Goal: Task Accomplishment & Management: Complete application form

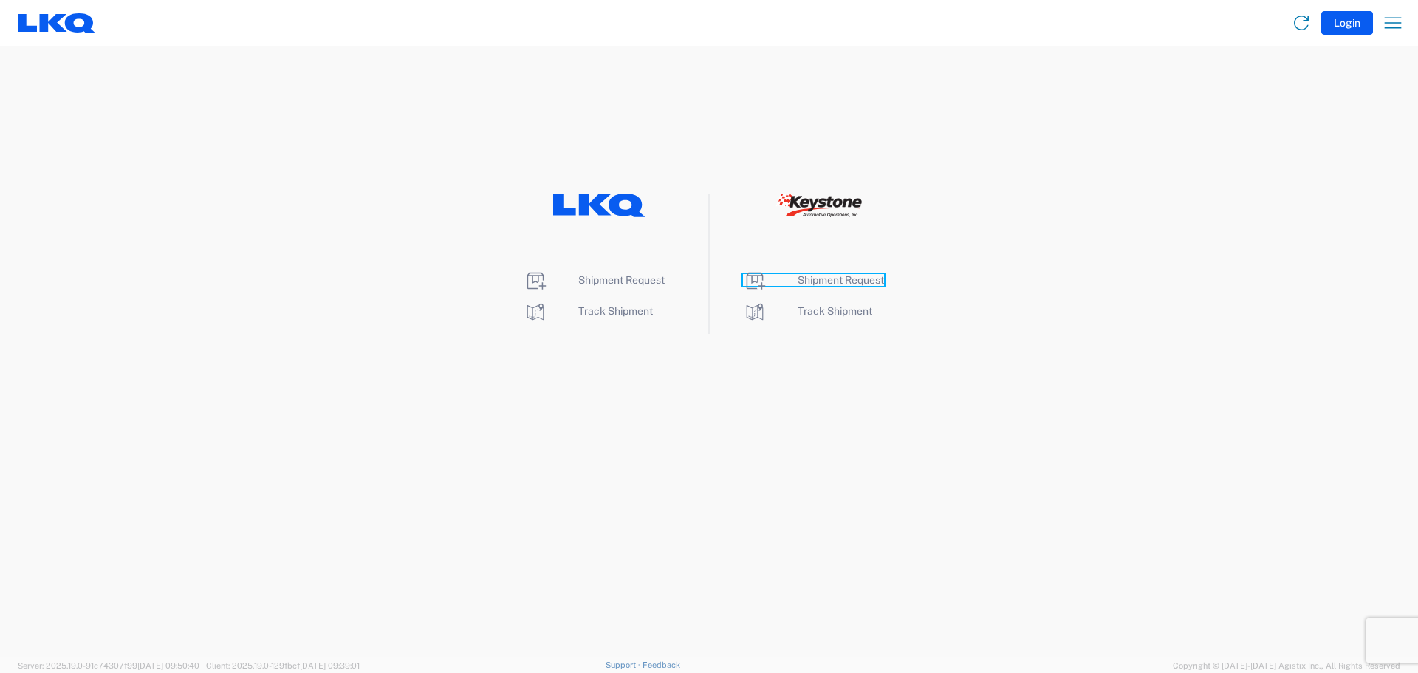
click at [828, 281] on span "Shipment Request" at bounding box center [841, 280] width 86 height 12
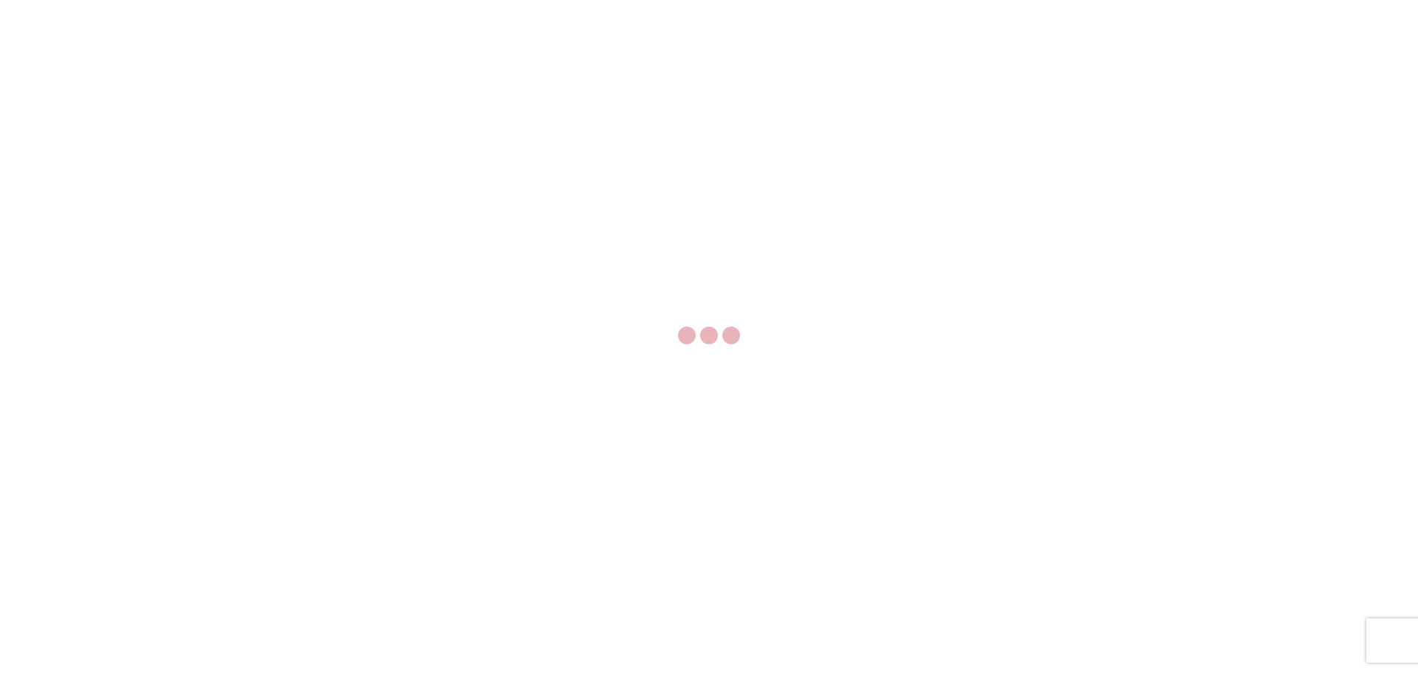
select select "FULL"
select select "LBS"
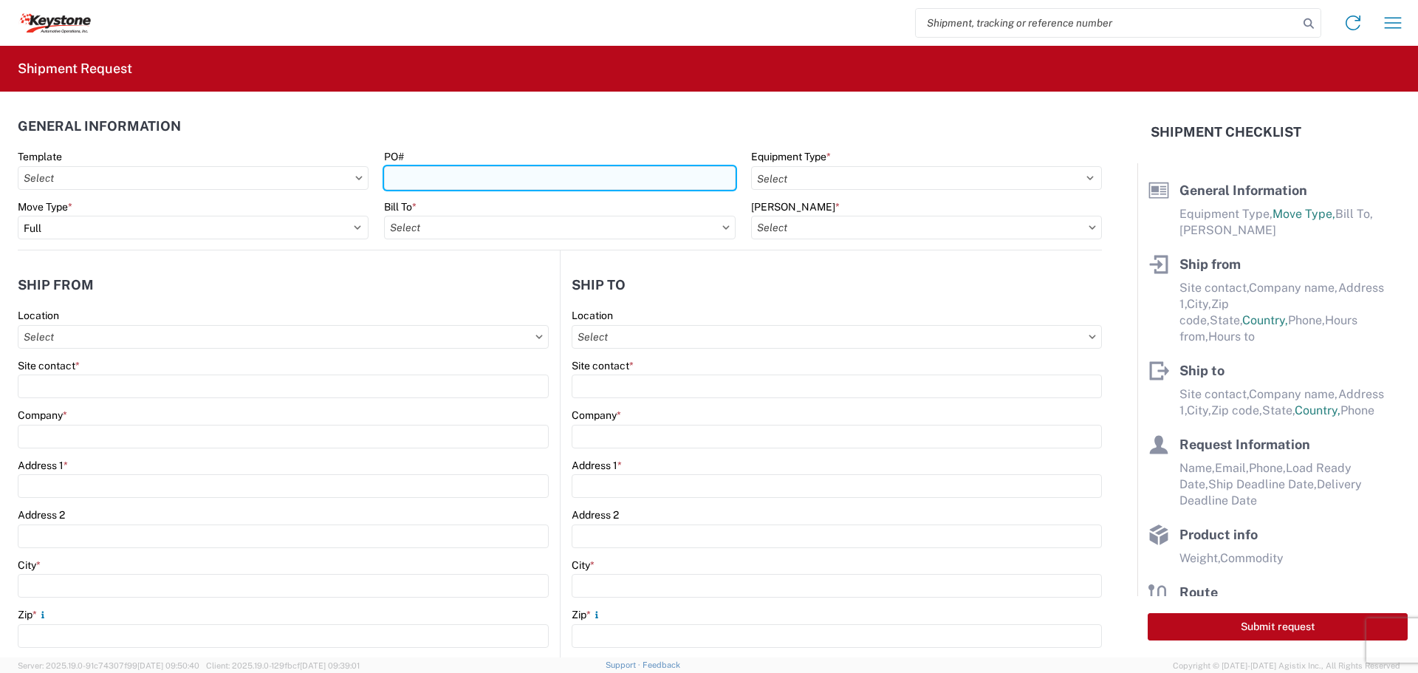
click at [392, 182] on input "PO#" at bounding box center [559, 178] width 351 height 24
type input "5099878"
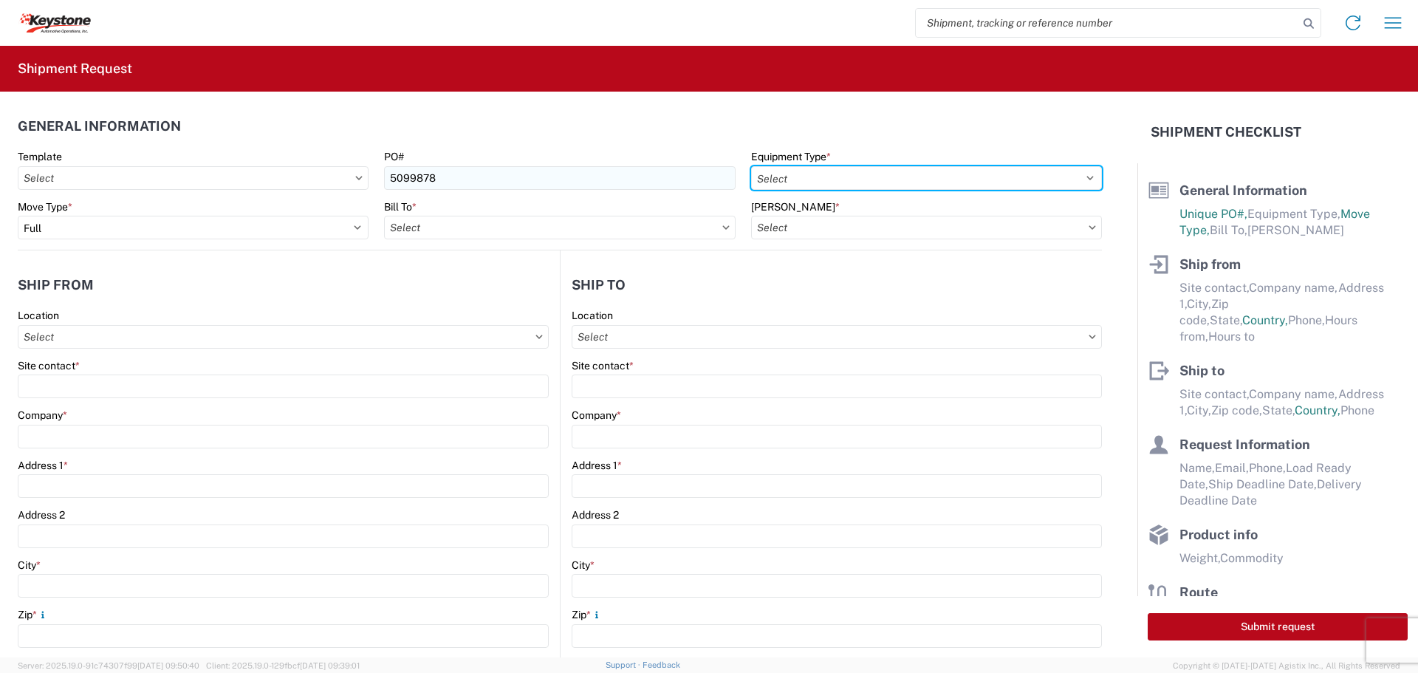
select select "STDV"
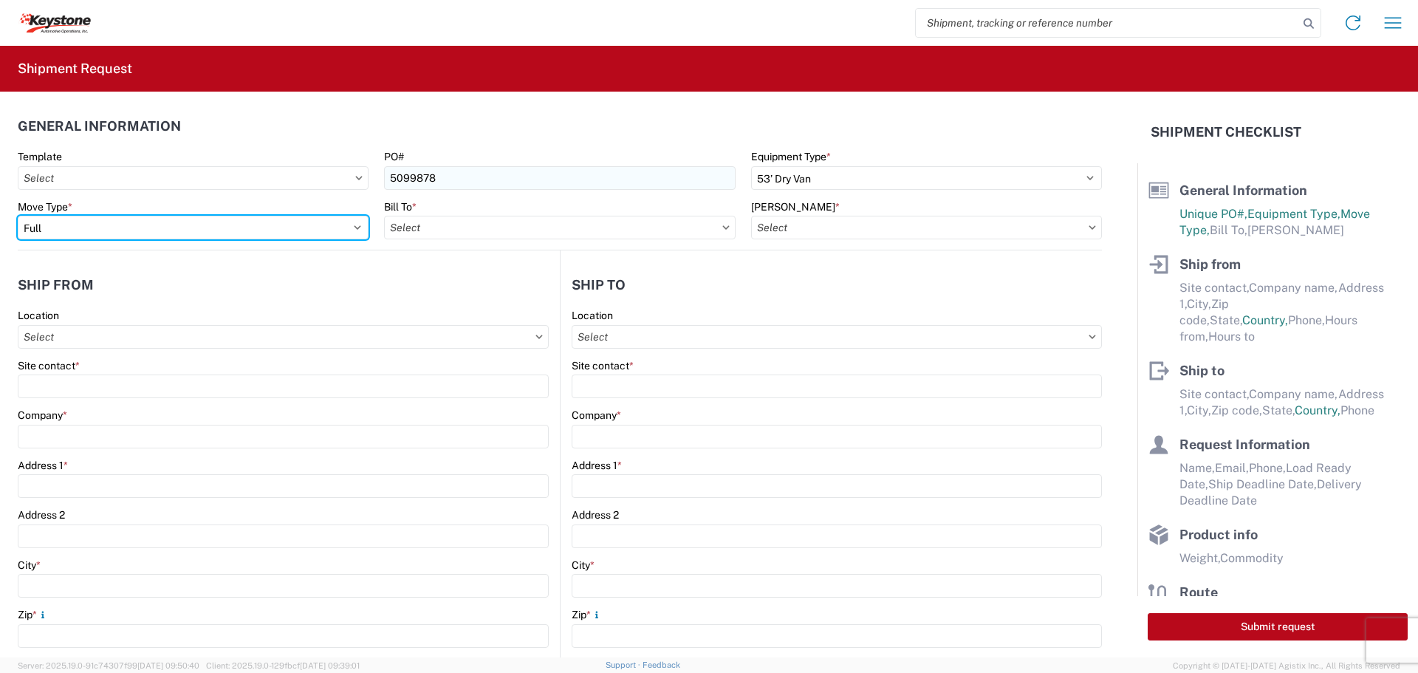
select select "PARTIAL_TL"
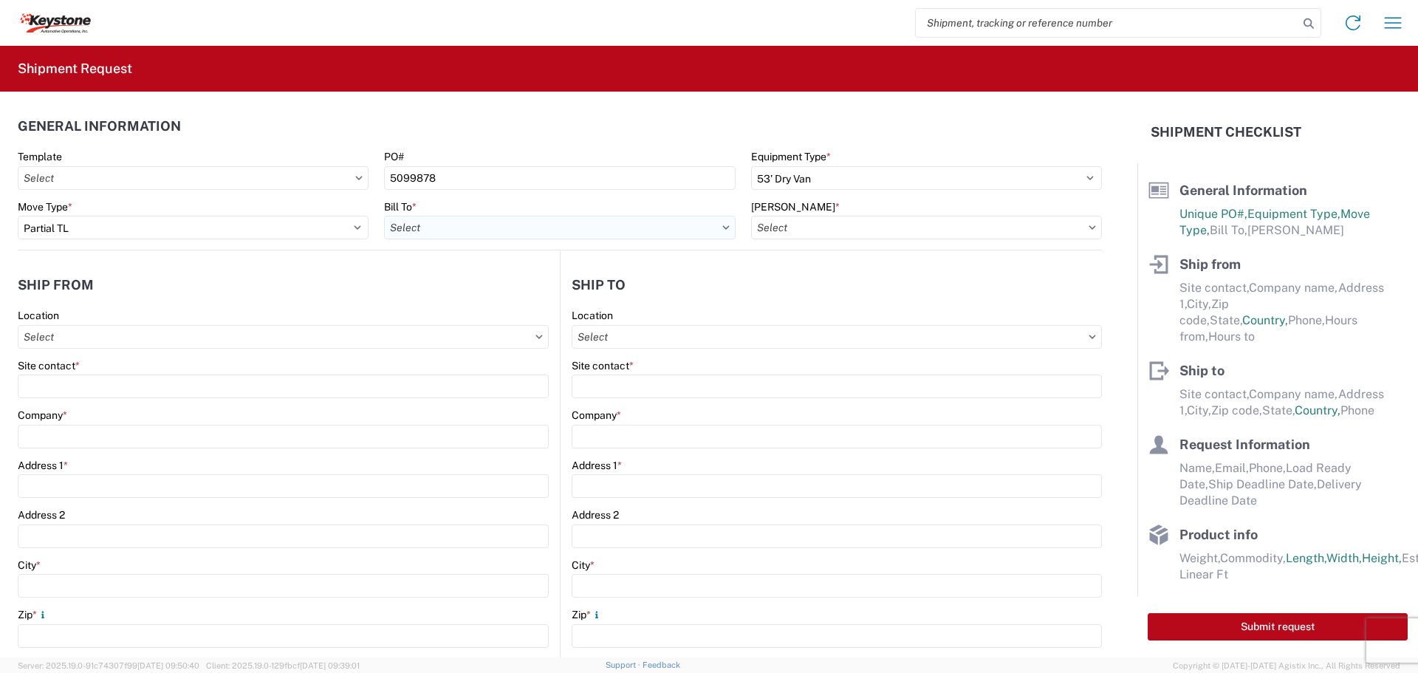
click at [498, 229] on input "text" at bounding box center [559, 228] width 351 height 24
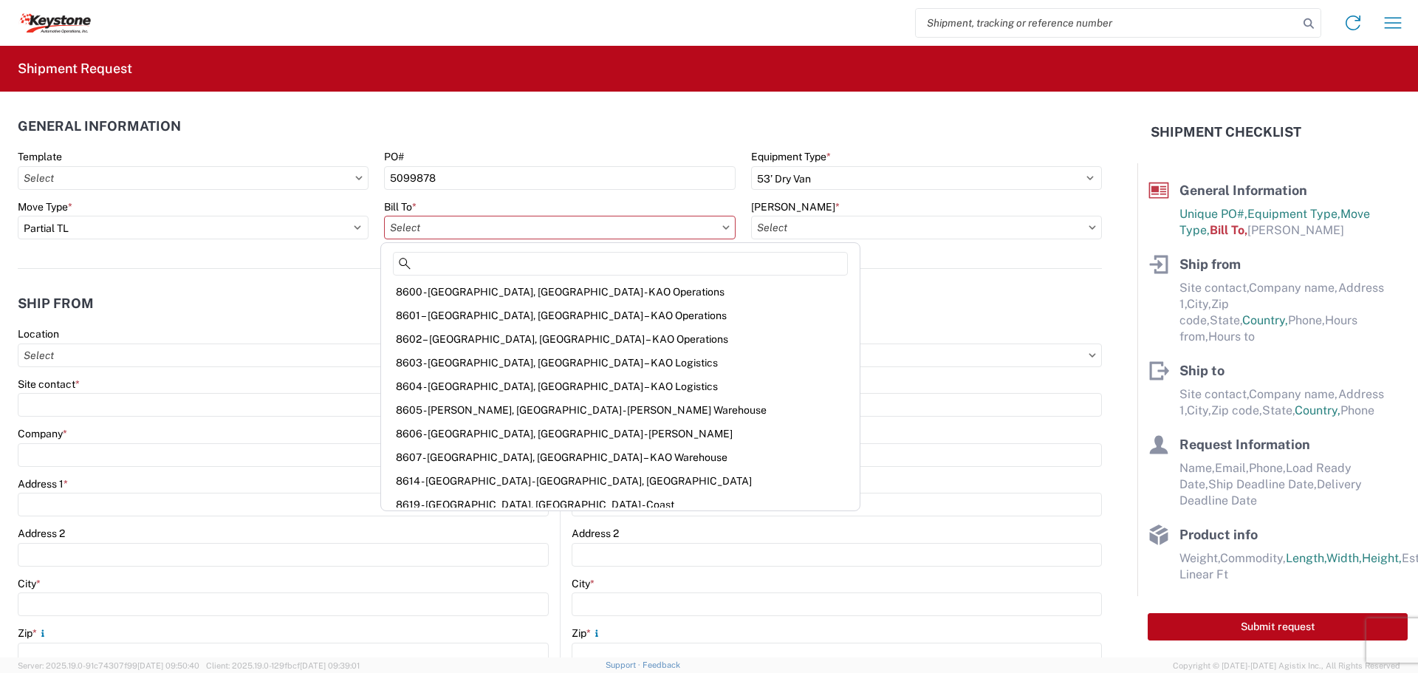
scroll to position [1846, 0]
click at [481, 431] on div "8607 - Brownstown, MI – KAO Warehouse" at bounding box center [620, 432] width 473 height 24
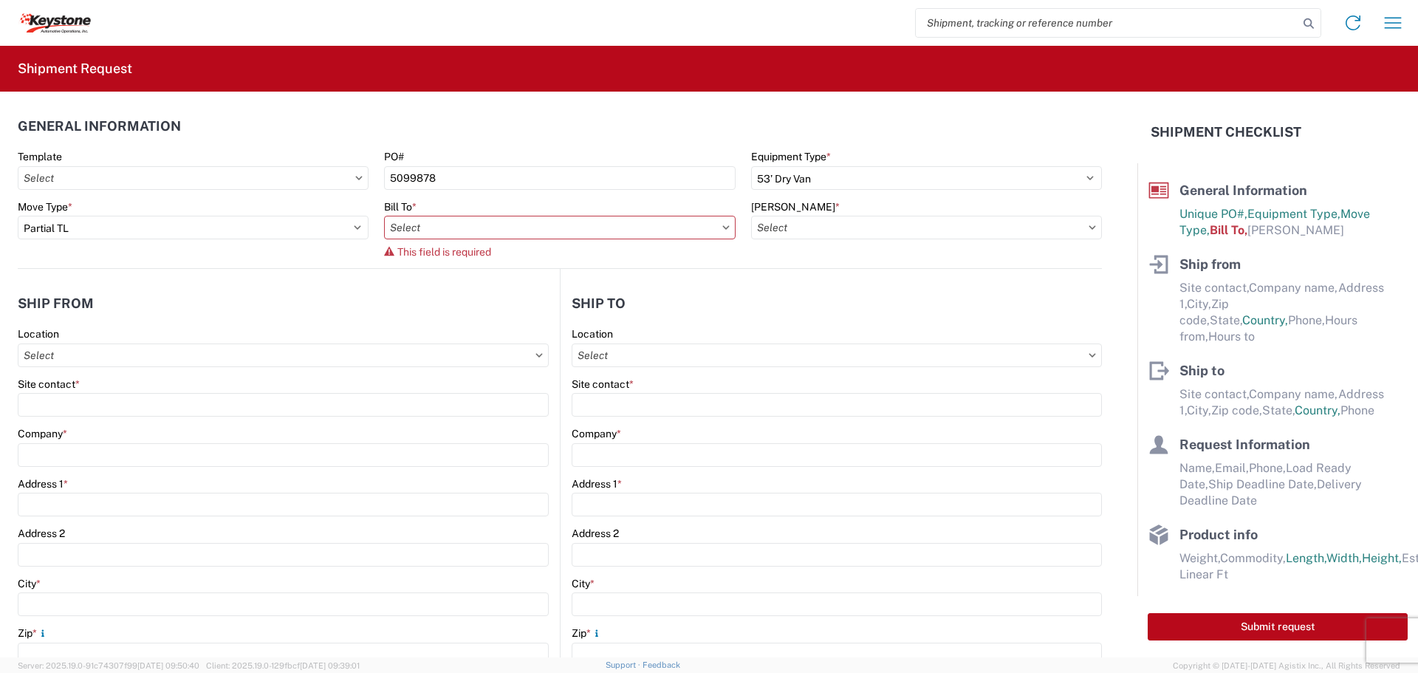
type input "8607 - Brownstown, MI – KAO Warehouse"
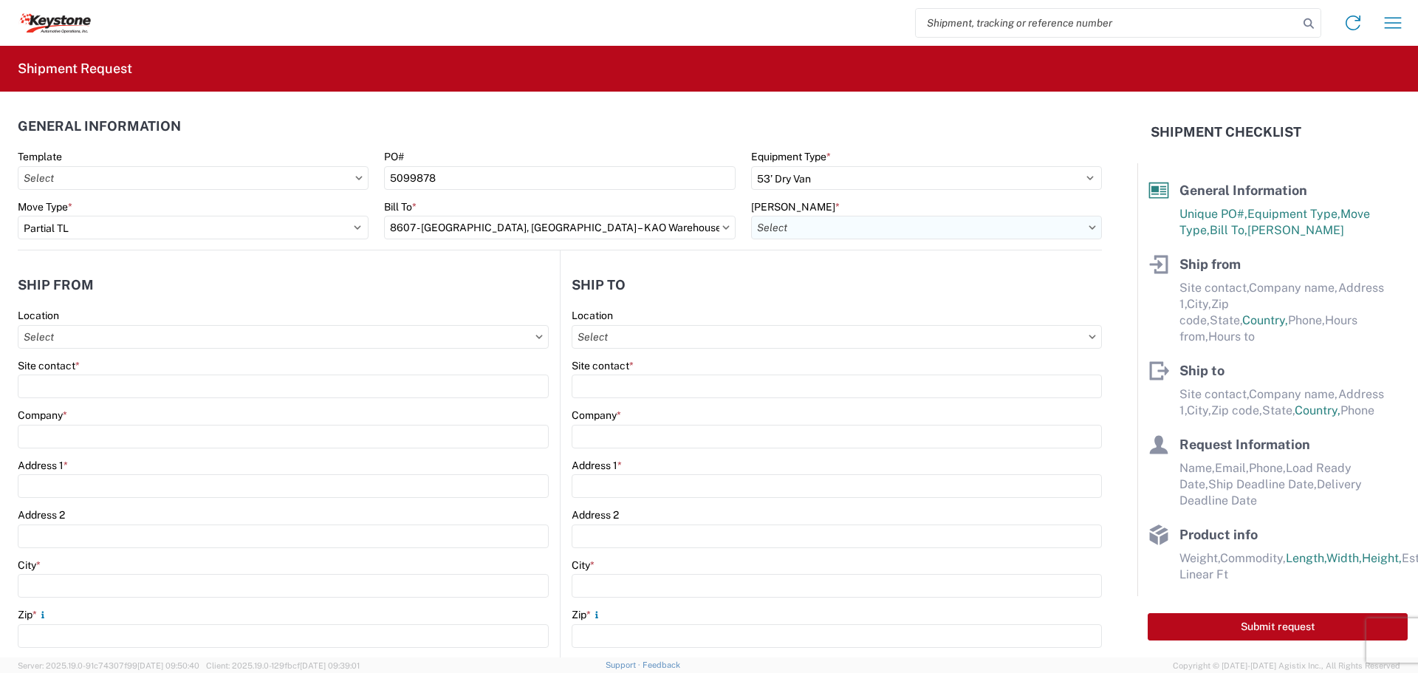
click at [793, 227] on input "text" at bounding box center [926, 228] width 351 height 24
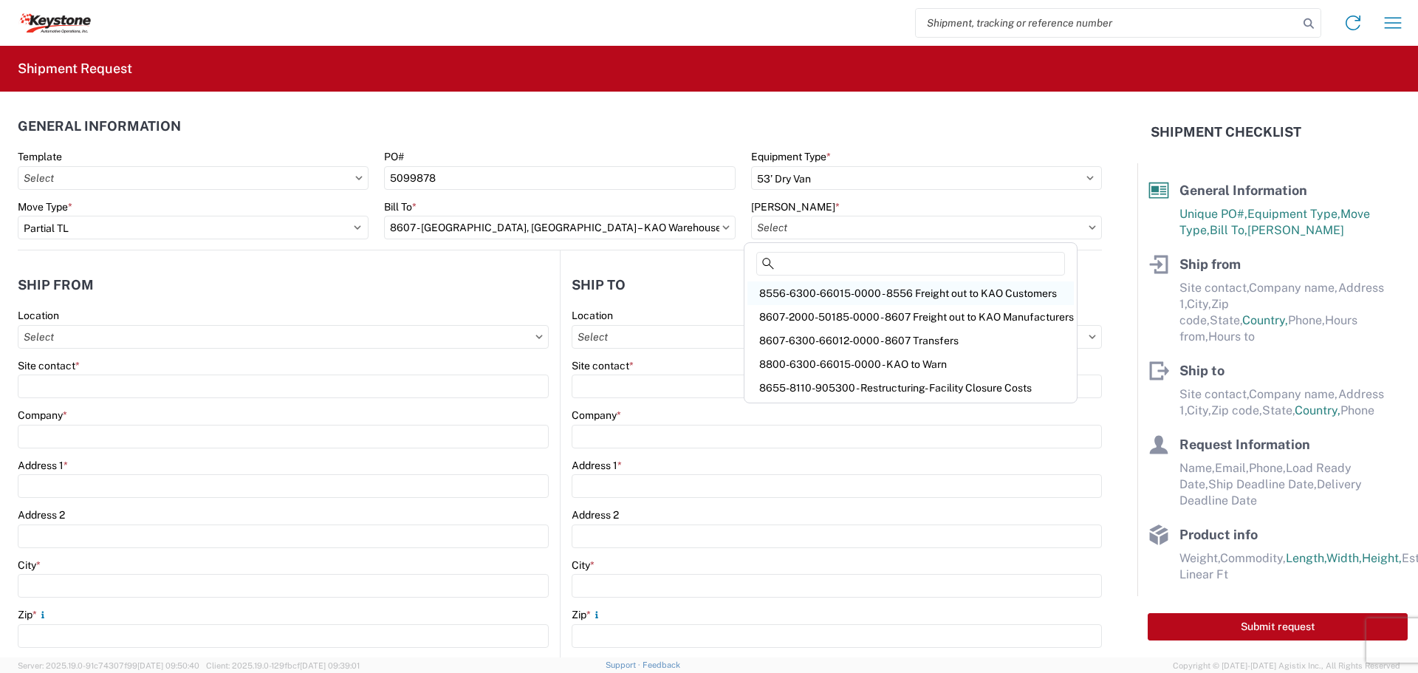
click at [793, 292] on div "8556-6300-66015-0000 - 8556 Freight out to KAO Customers" at bounding box center [910, 293] width 326 height 24
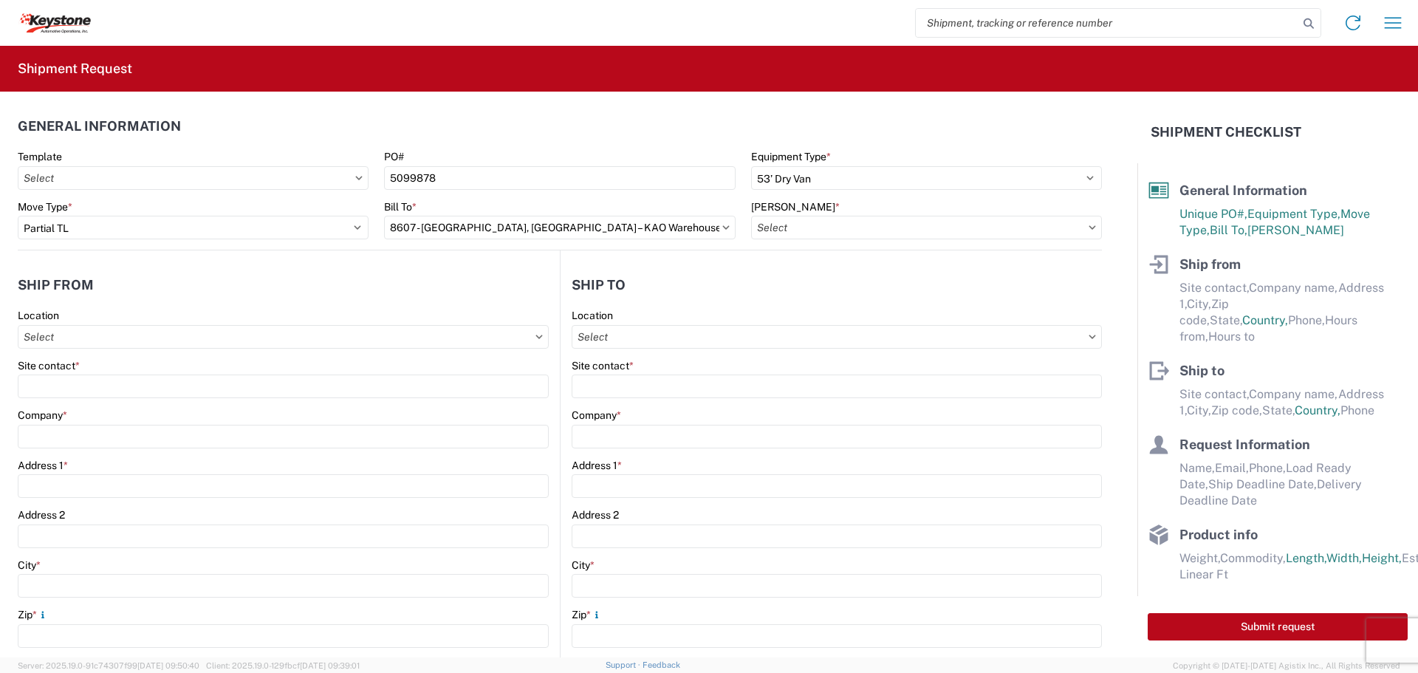
type input "8556-6300-66015-0000 - 8556 Freight out to KAO Customers"
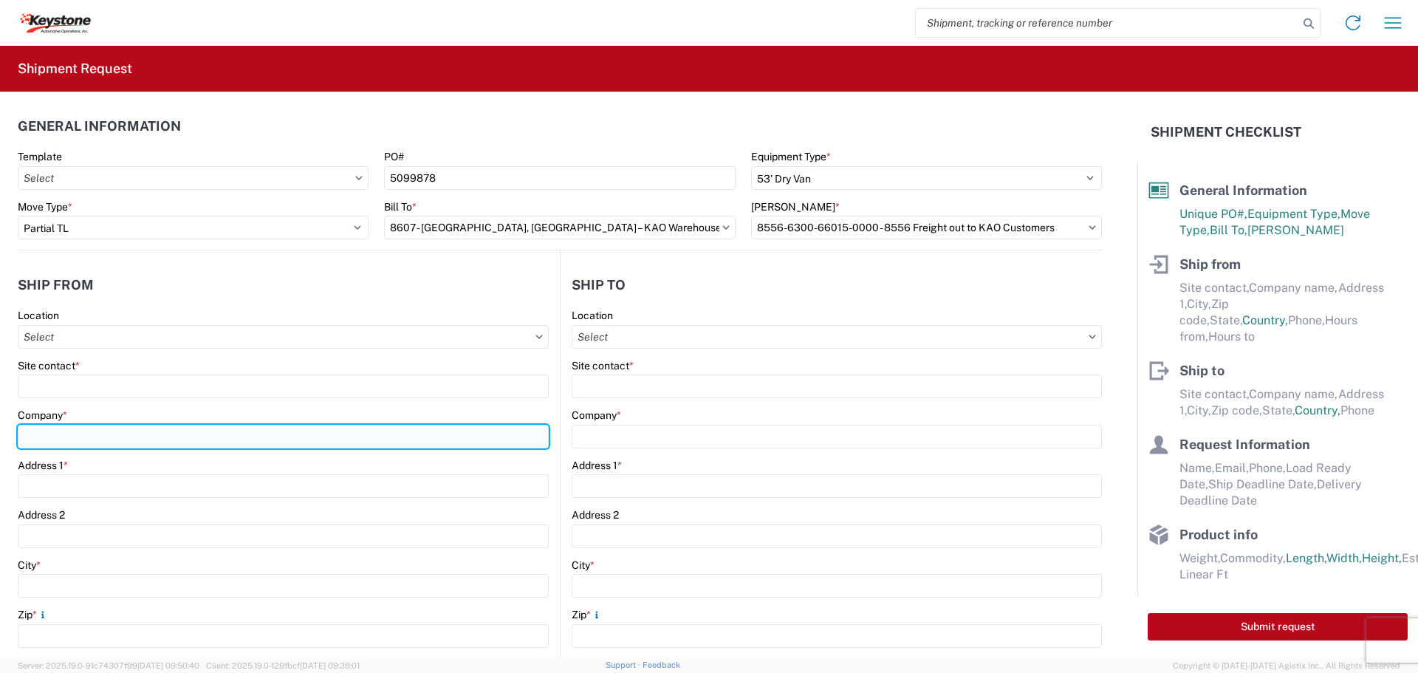
click at [69, 437] on input "Company *" at bounding box center [283, 437] width 531 height 24
type input "RV Products Div. of Airxcel co Forte Products"
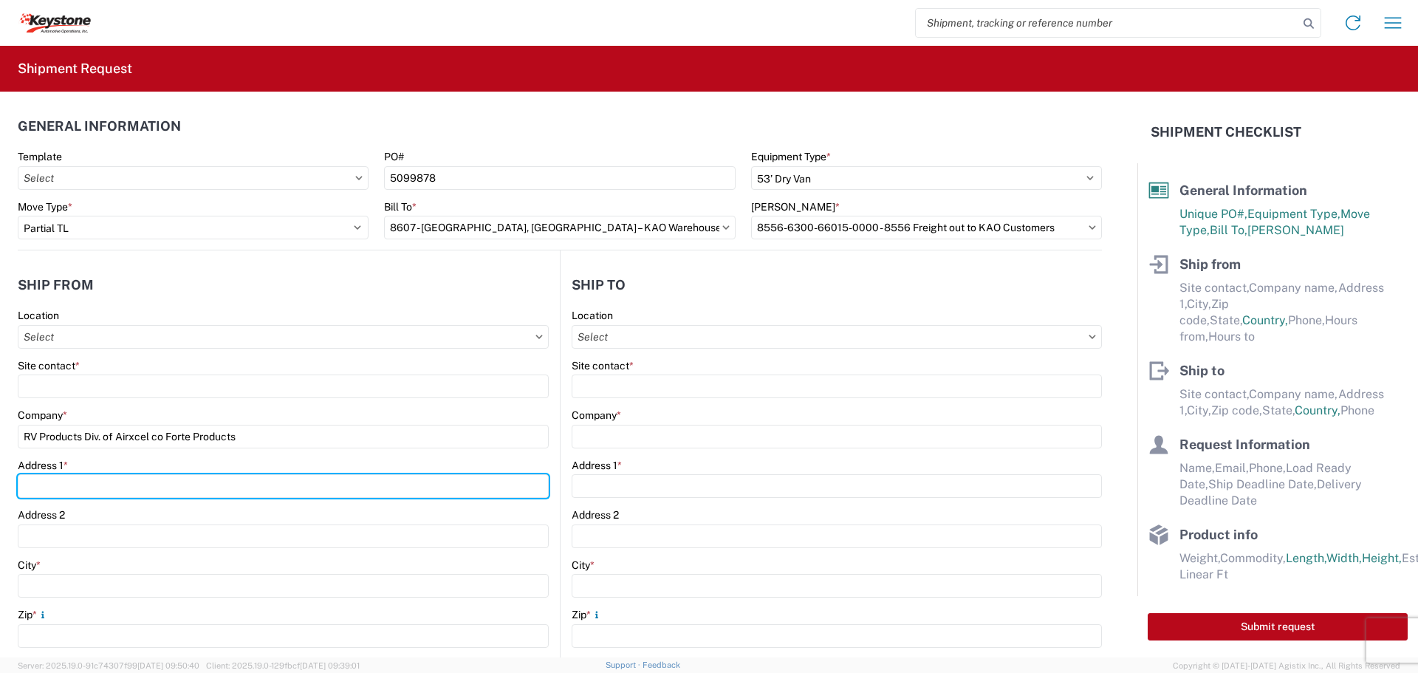
type input "1290 10th Rd SW"
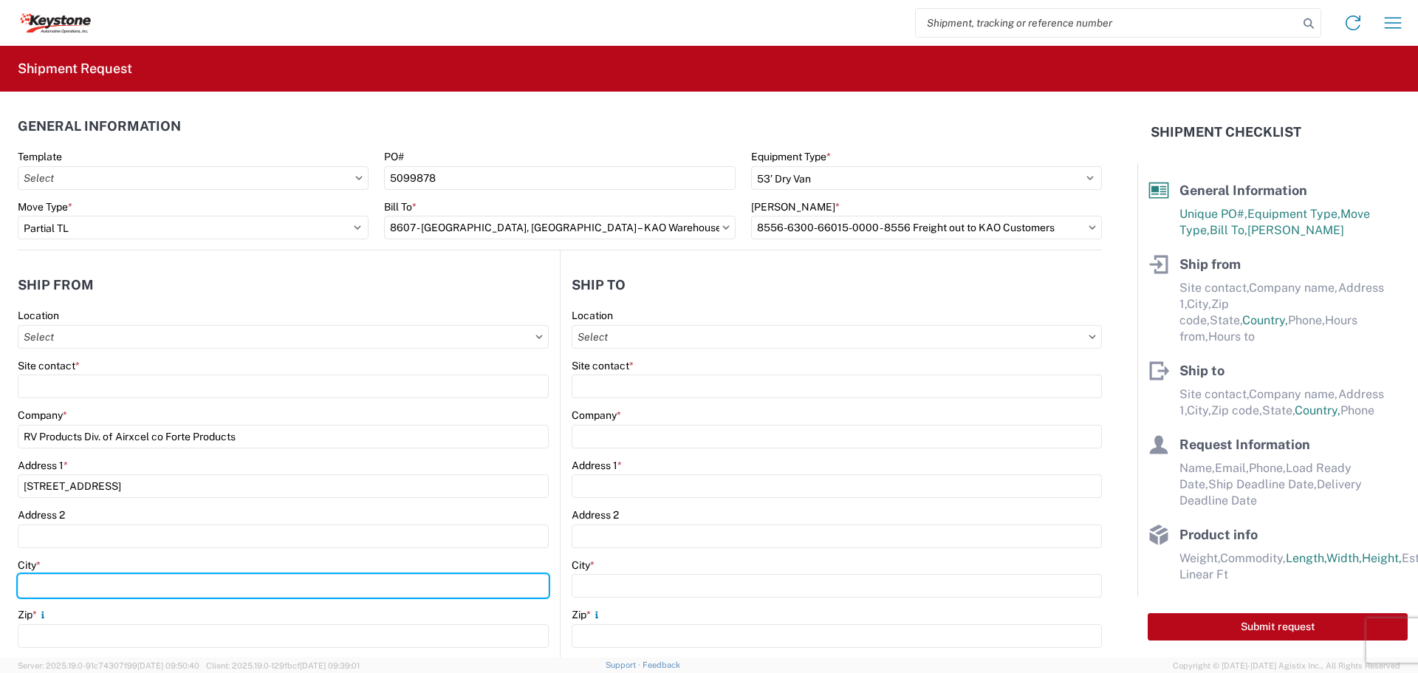
type input "Burlington"
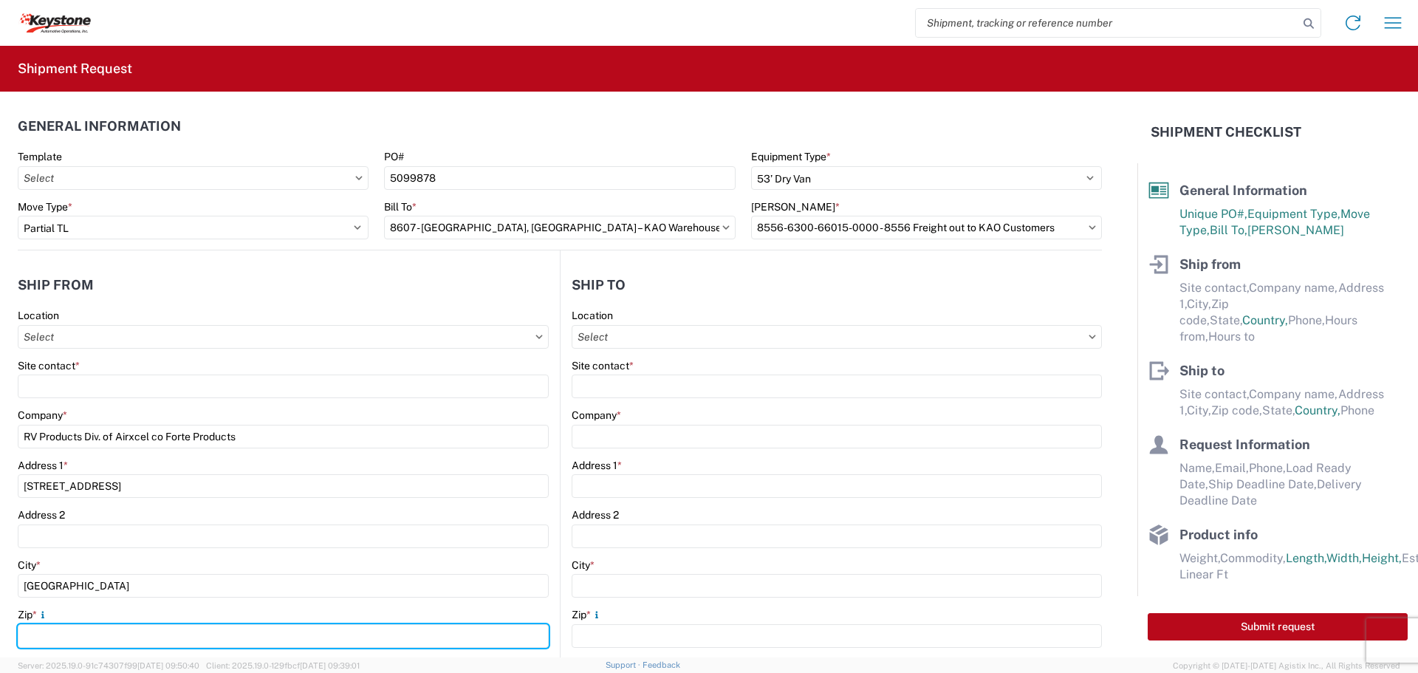
type input "66839"
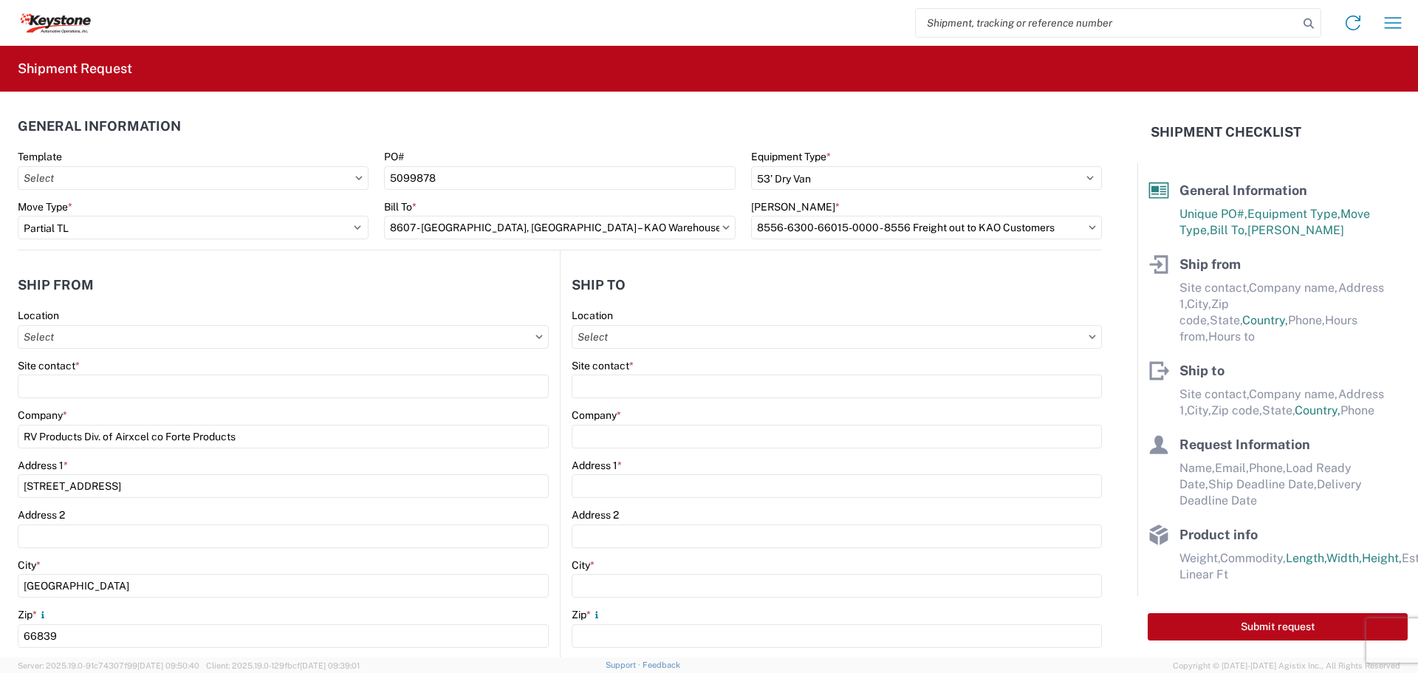
select select "KS"
type input "jreynard@forteproducts.com"
type input "6203642701"
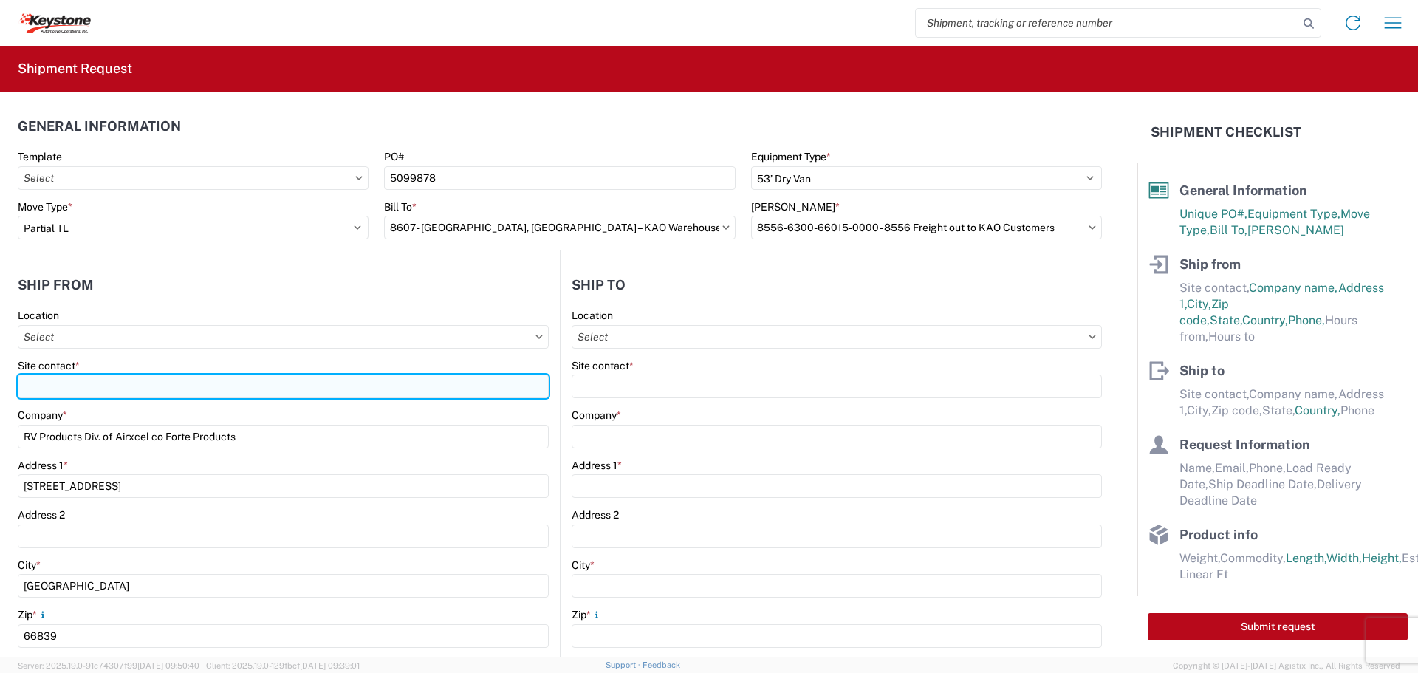
click at [72, 380] on input "Site contact *" at bounding box center [283, 386] width 531 height 24
type input "Jonathan Reynard"
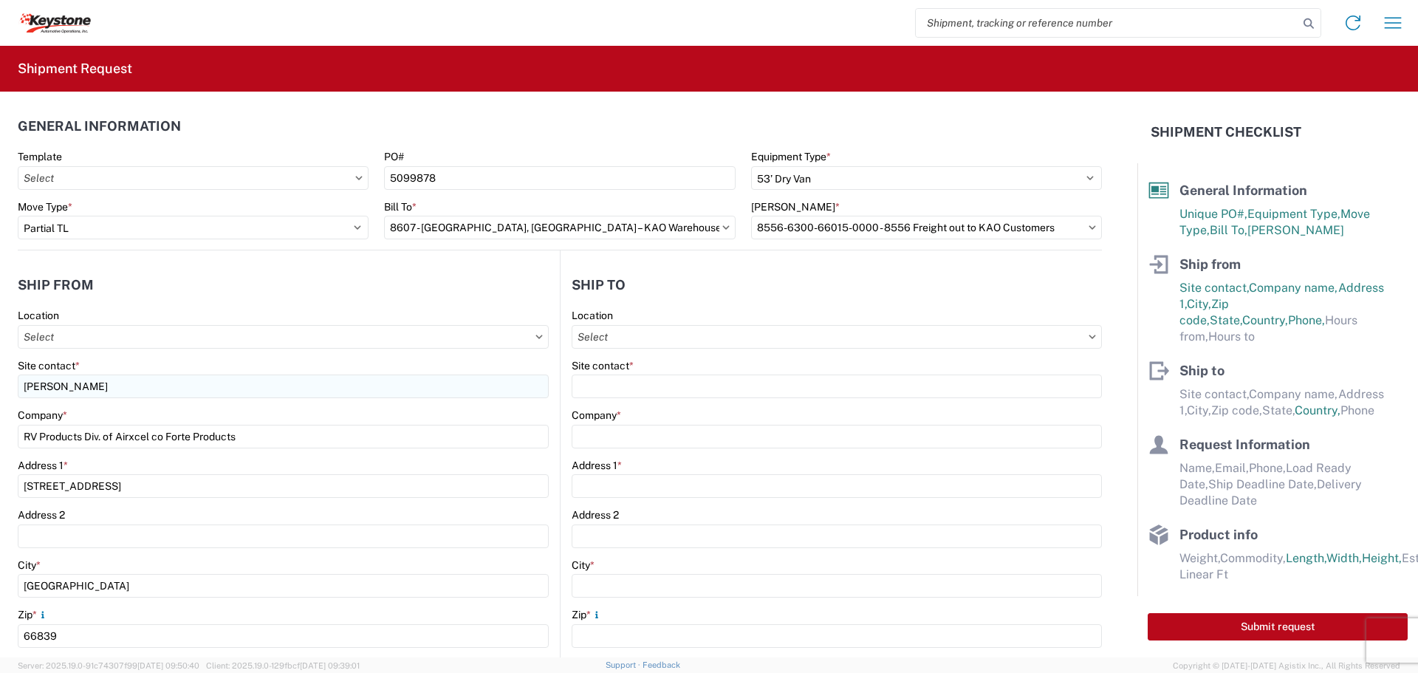
scroll to position [311, 0]
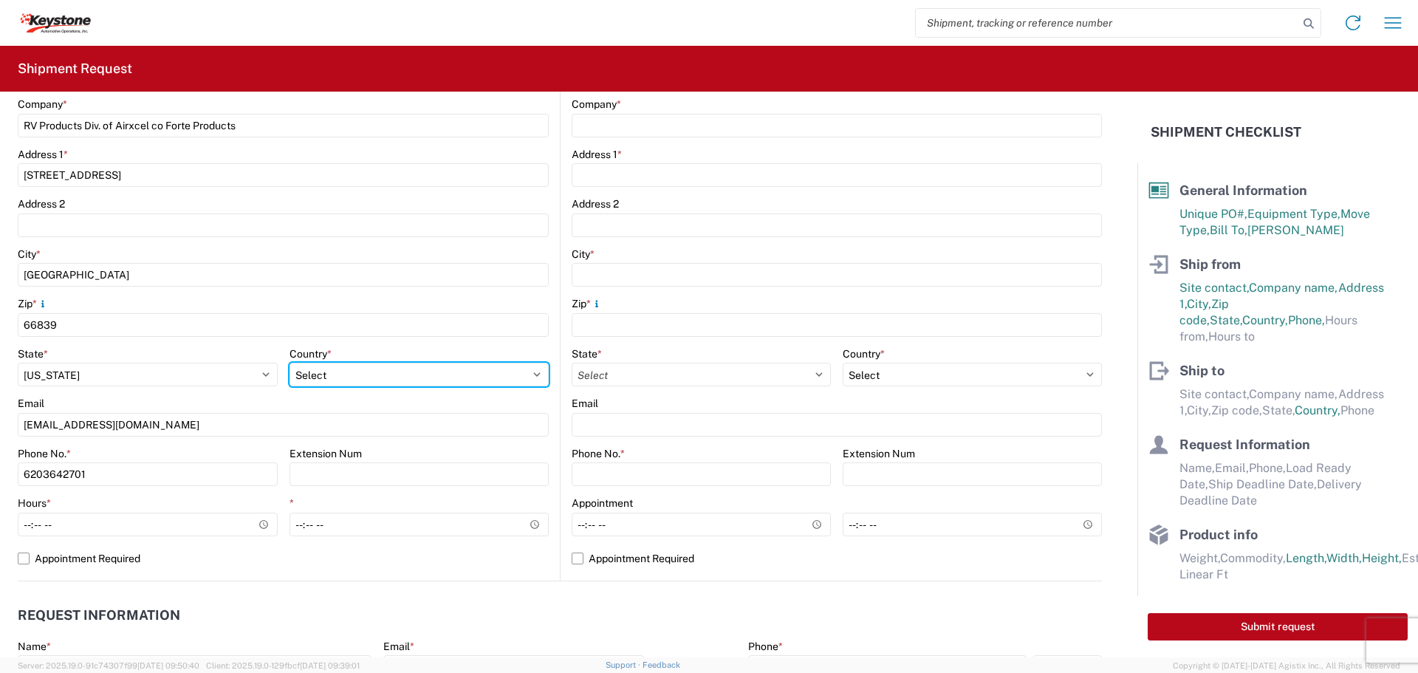
select select "US"
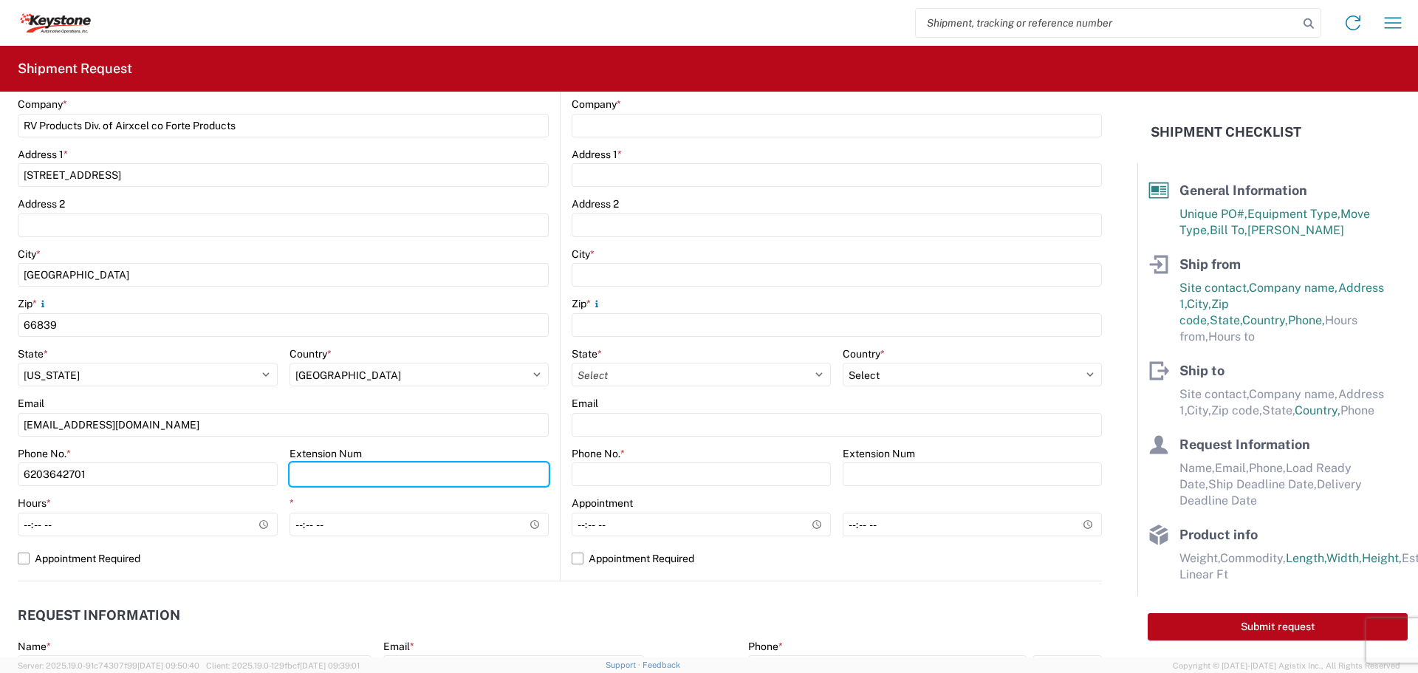
type input "2704"
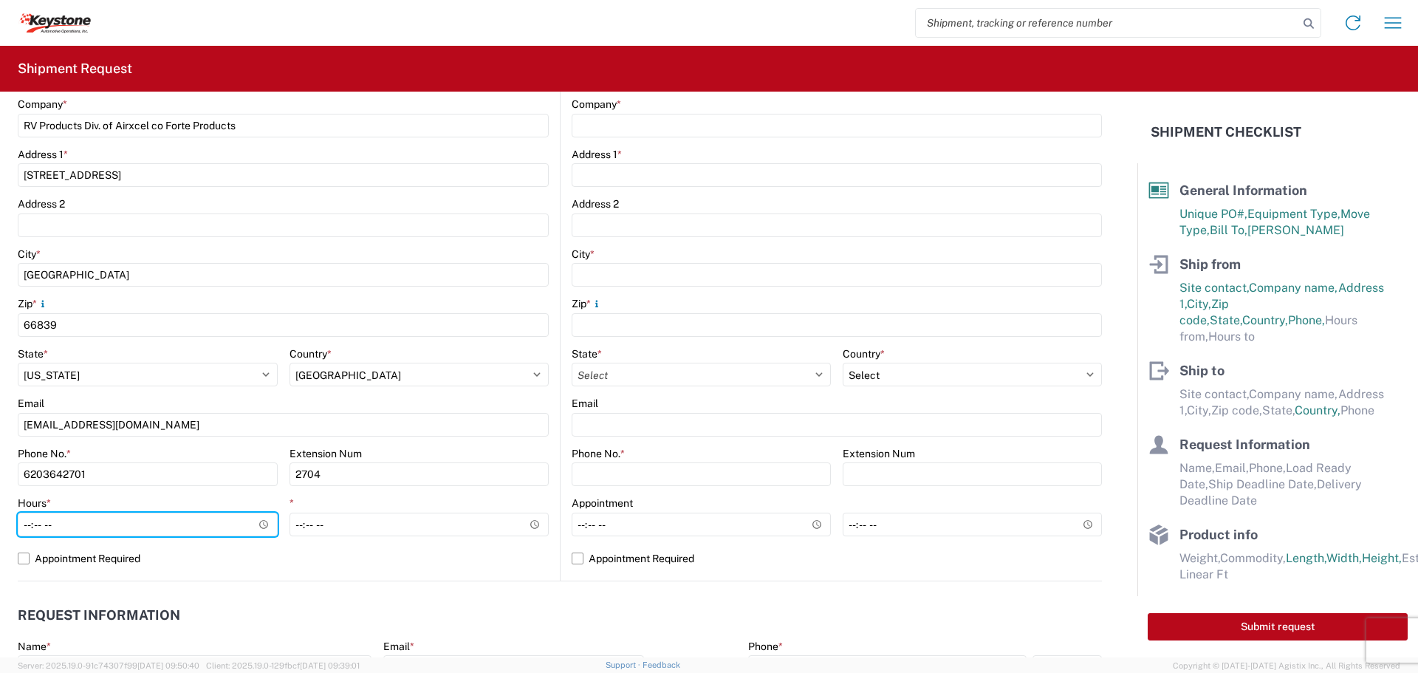
type input "08:00"
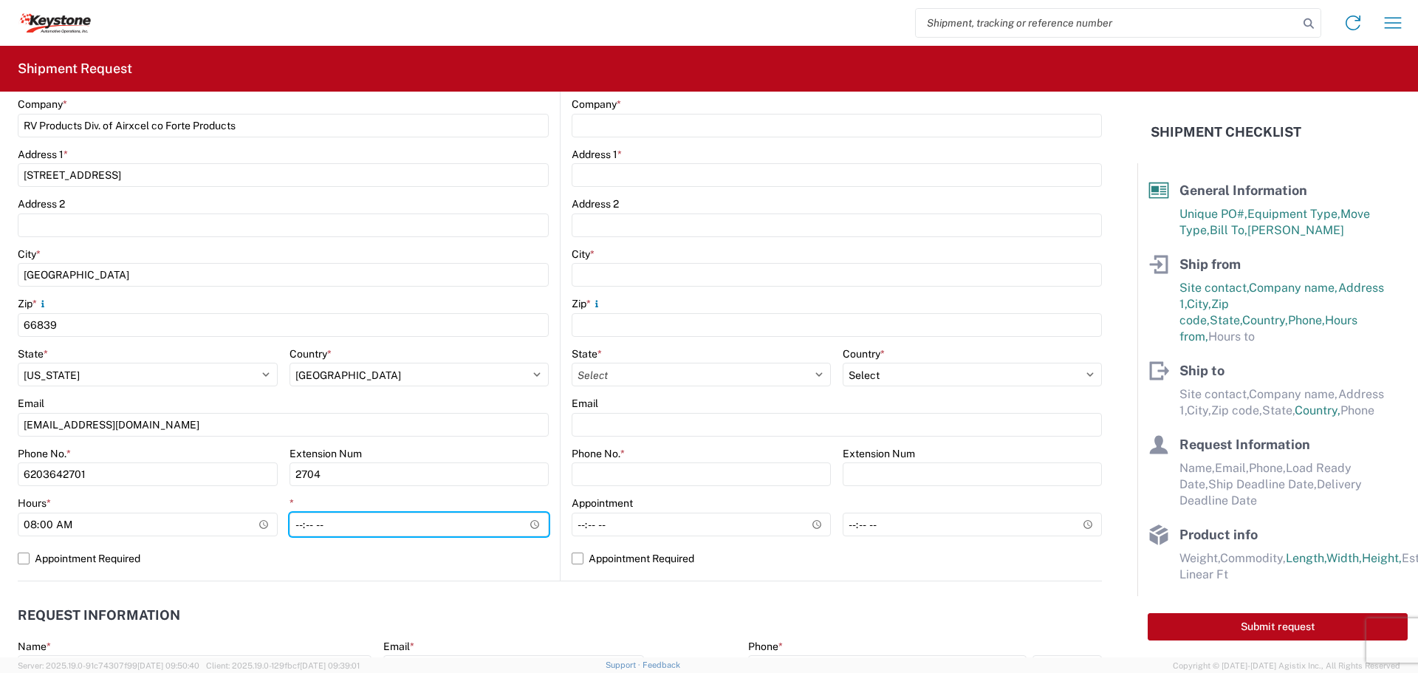
type input "16:00"
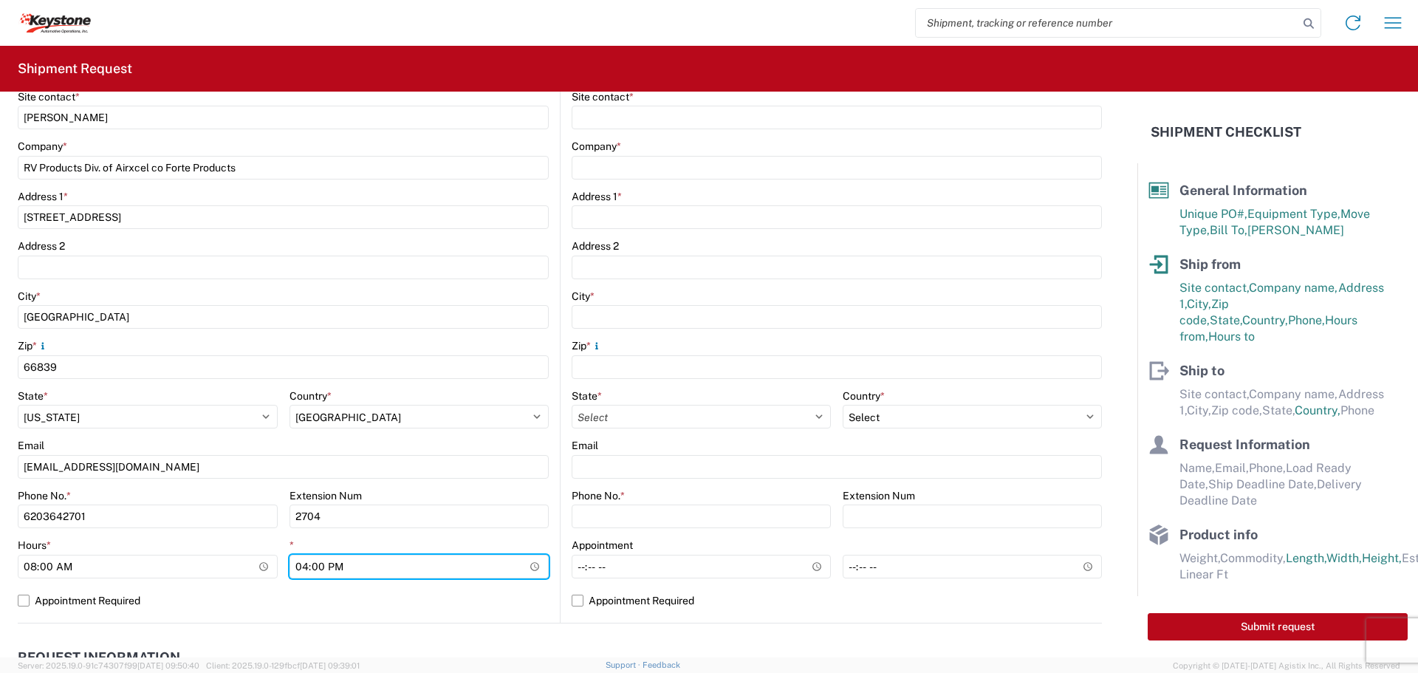
scroll to position [163, 0]
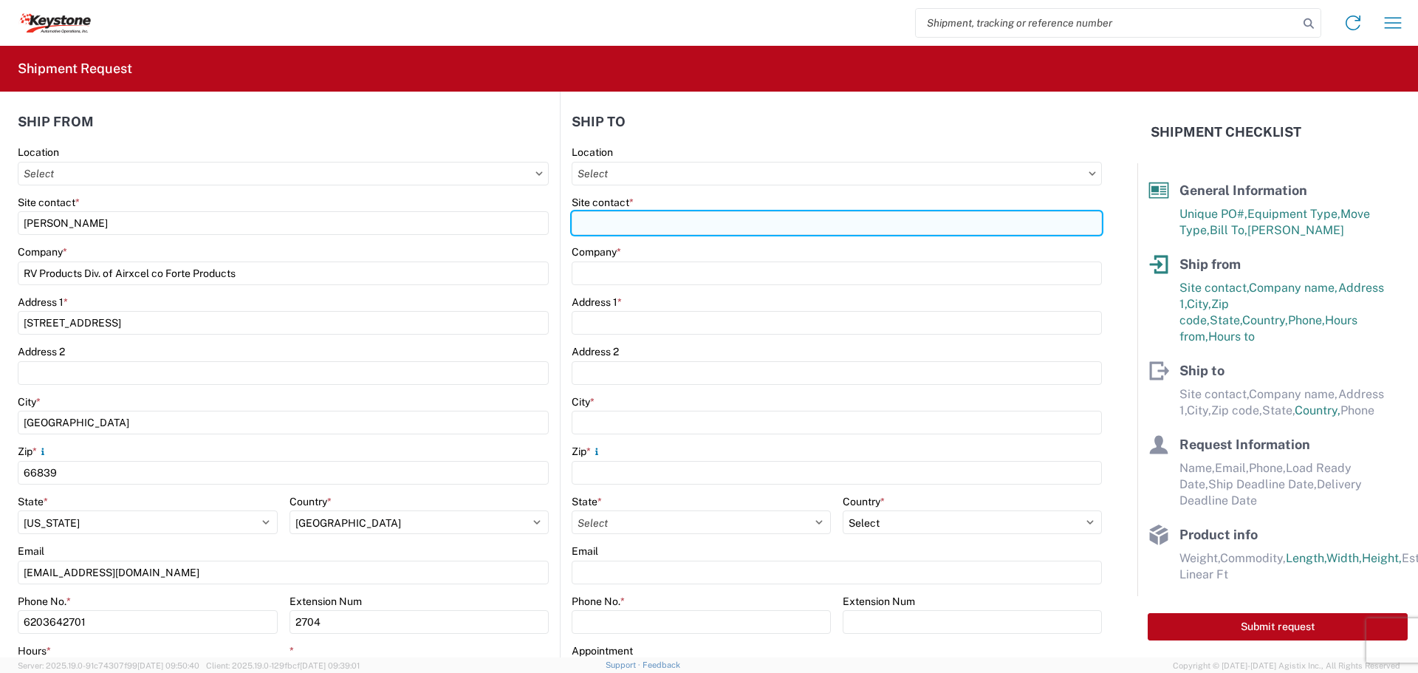
click at [609, 223] on input "Site contact *" at bounding box center [837, 223] width 530 height 24
type input "keymi-appt@key-stone.com"
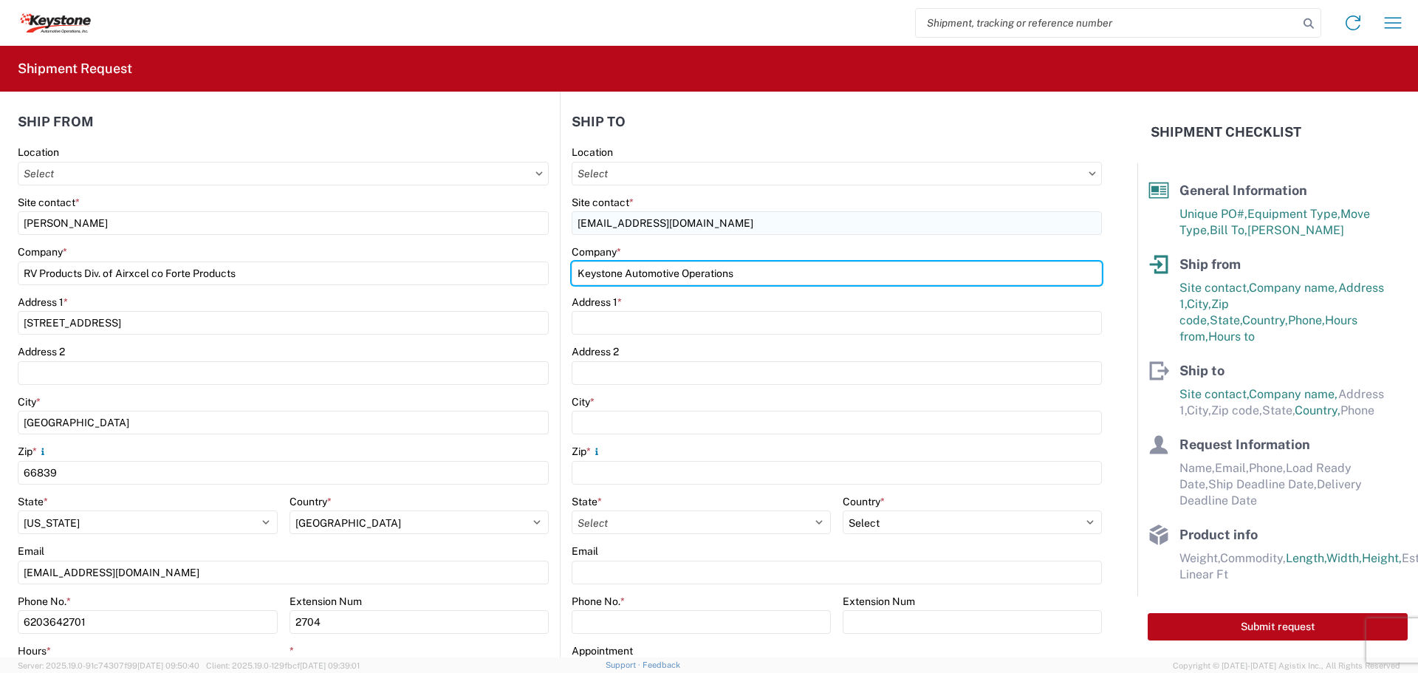
type input "Keystone Automotive Operations"
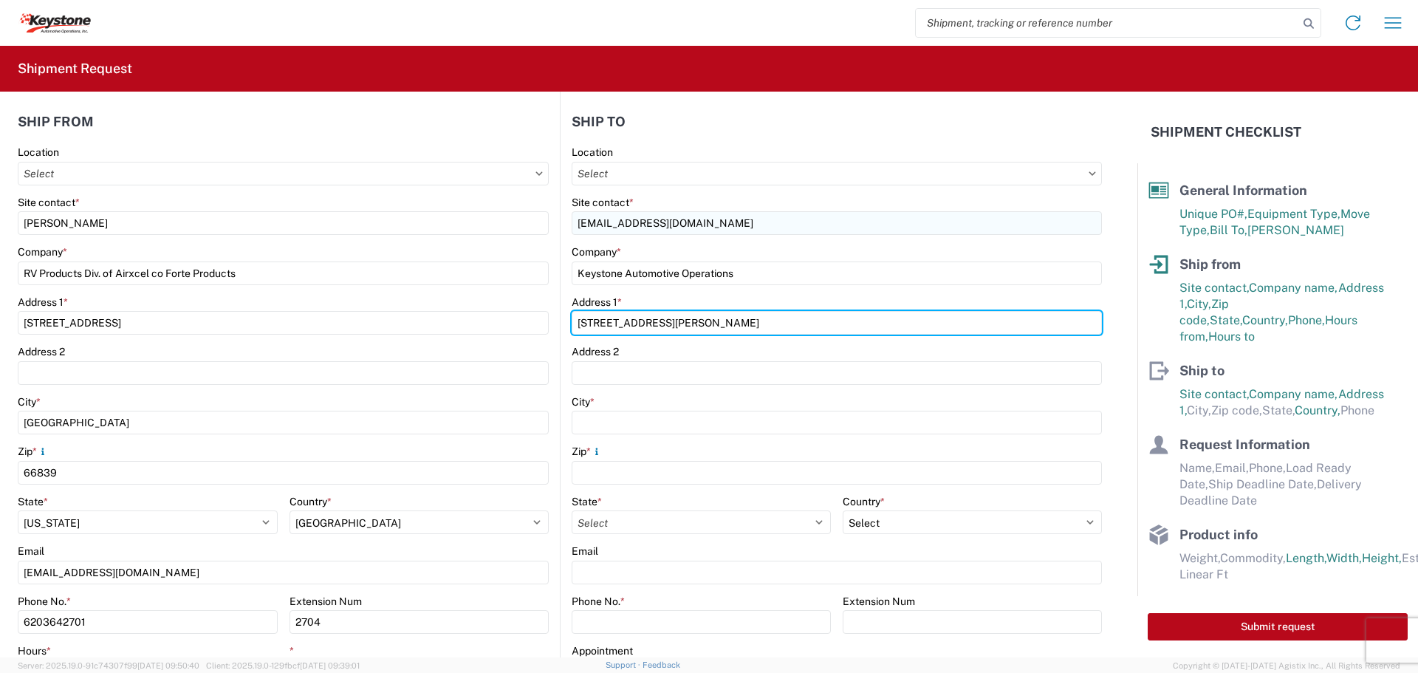
type input "17950 Dix Toledo Hwy"
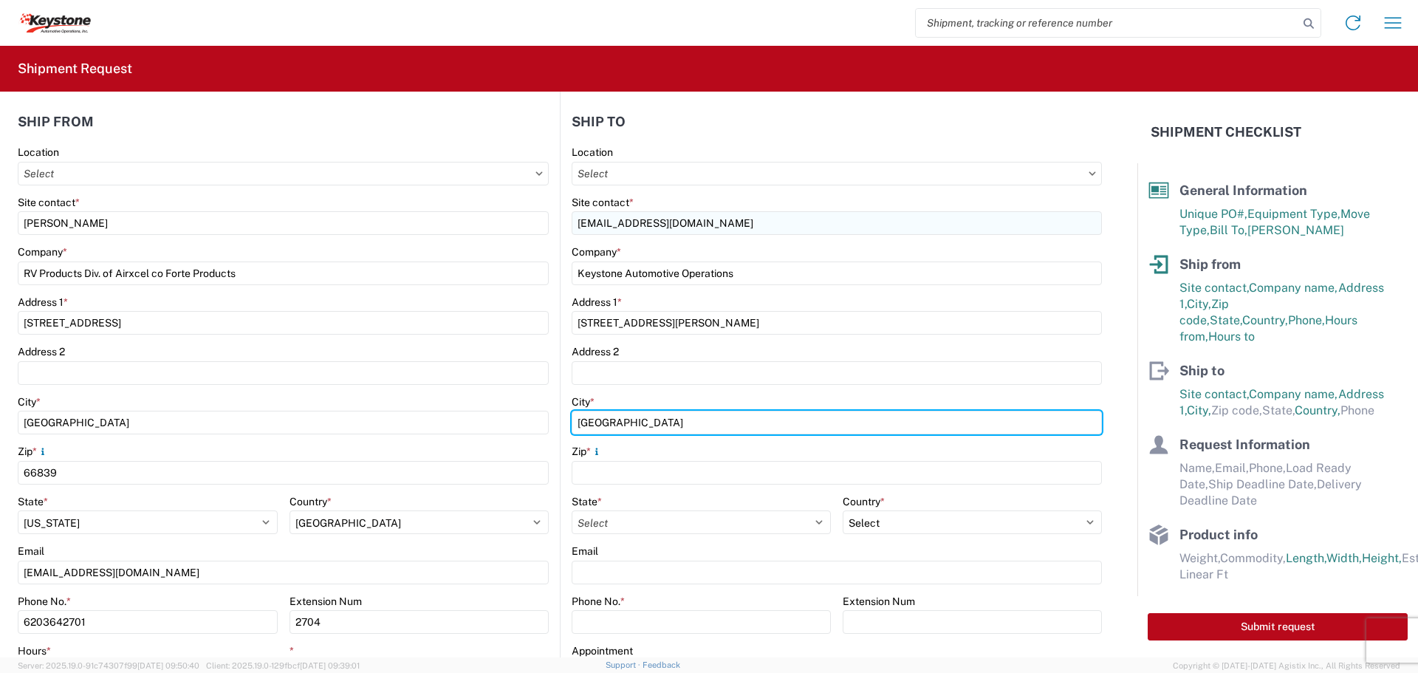
type input "Brownstown"
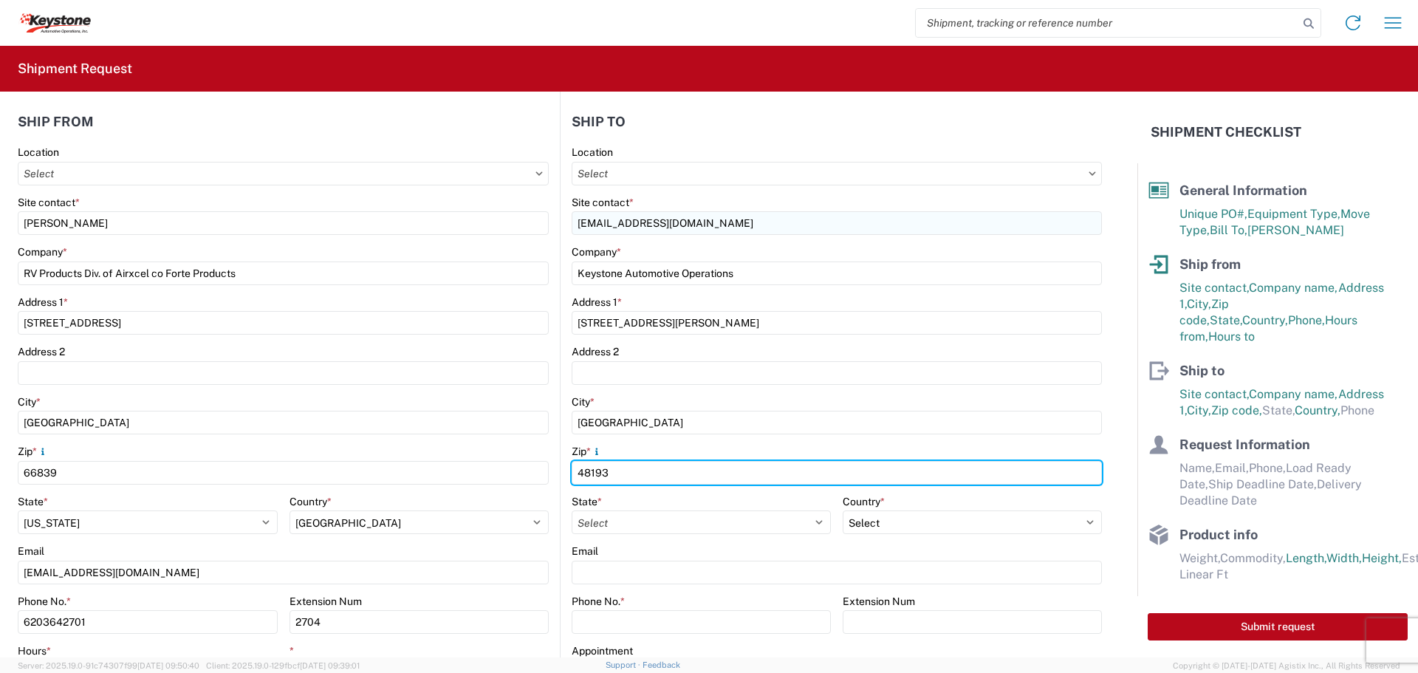
type input "48193"
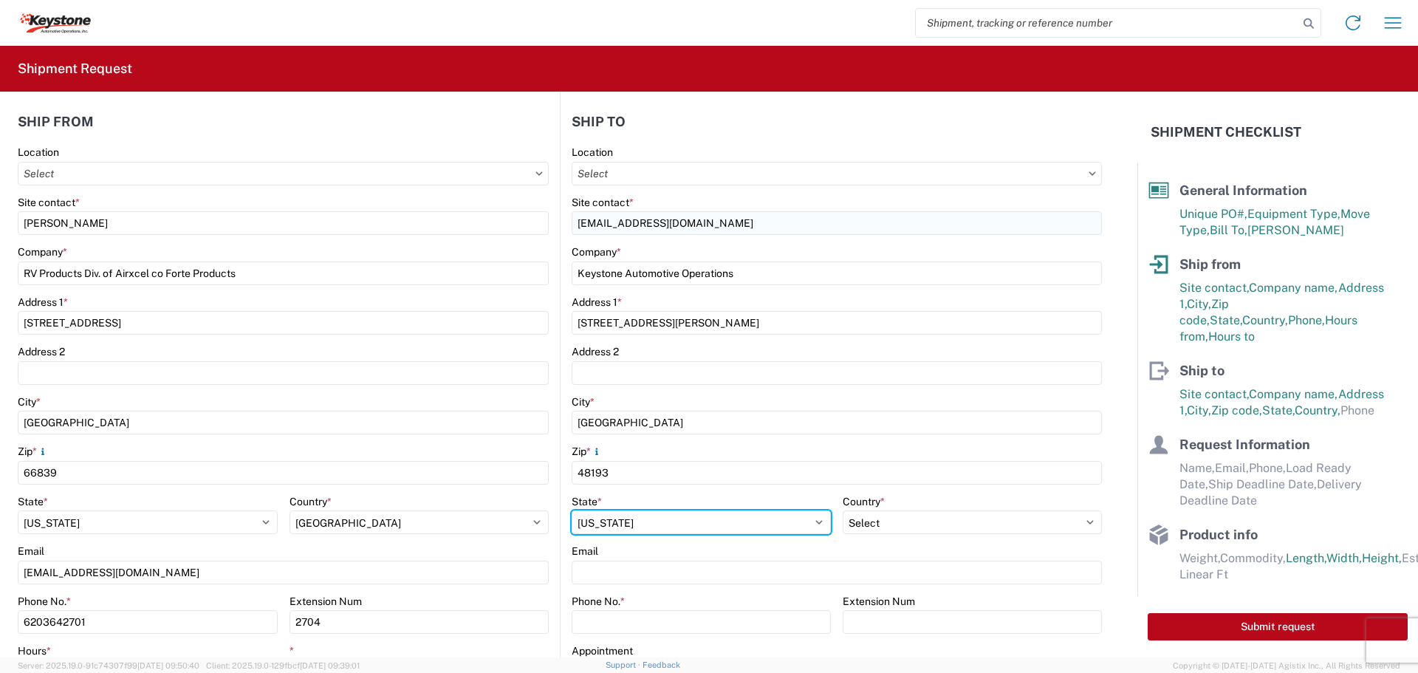
select select "MI"
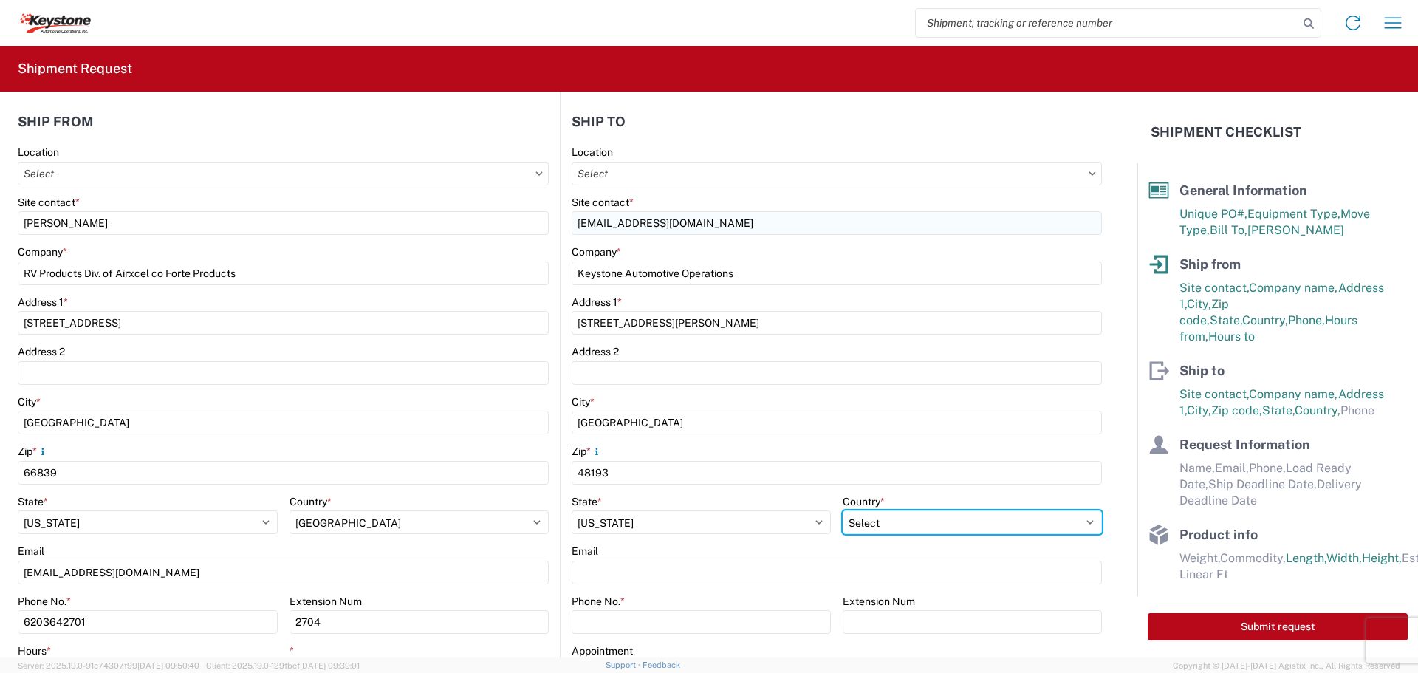
select select "US"
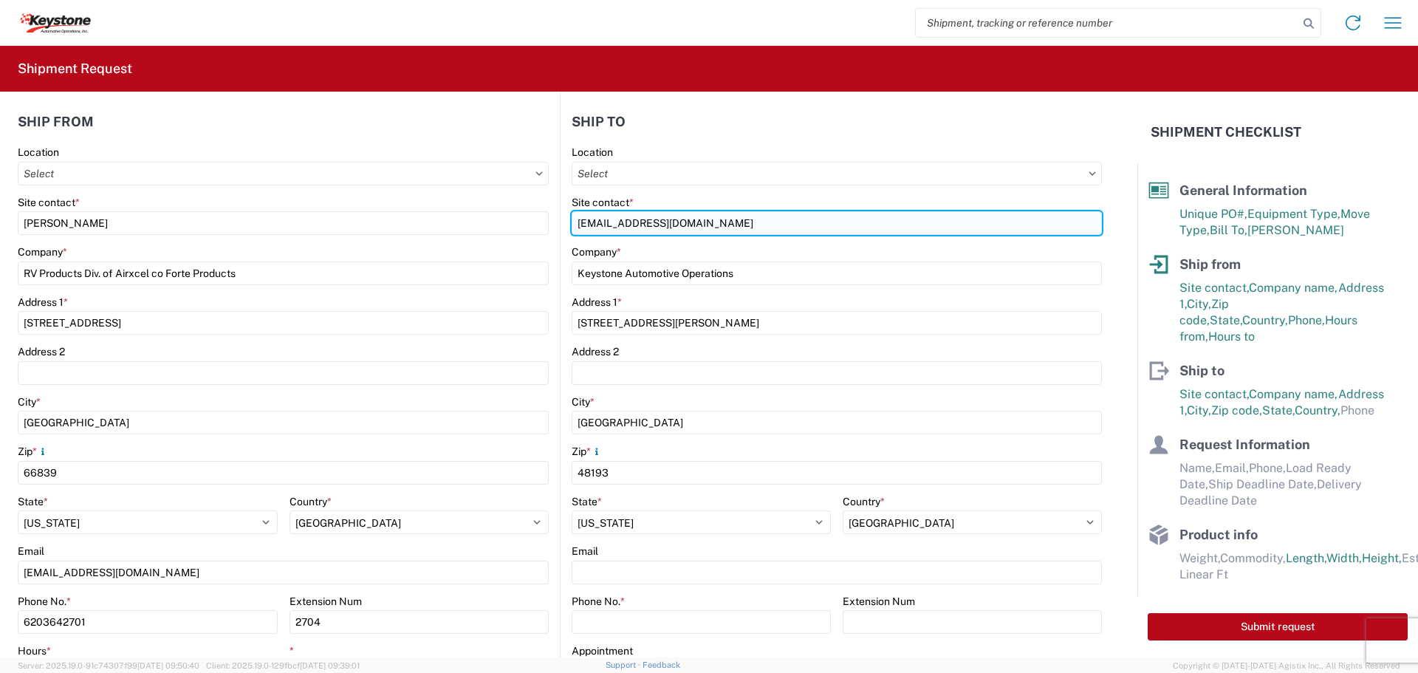
drag, startPoint x: 711, startPoint y: 222, endPoint x: 566, endPoint y: 216, distance: 144.9
click at [572, 216] on input "keymi-appt@key-stone.com" at bounding box center [837, 223] width 530 height 24
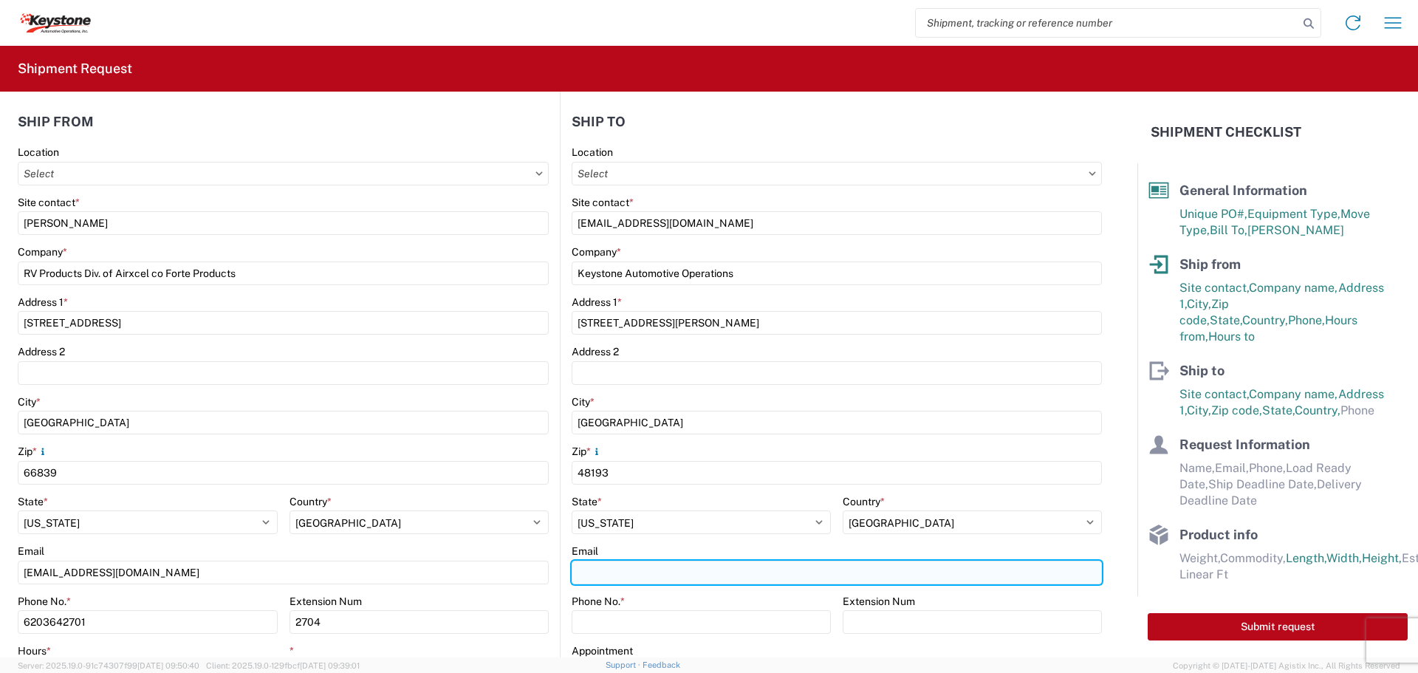
click at [577, 580] on input "Email" at bounding box center [837, 572] width 530 height 24
paste input "keymi-appt@key-stone.com"
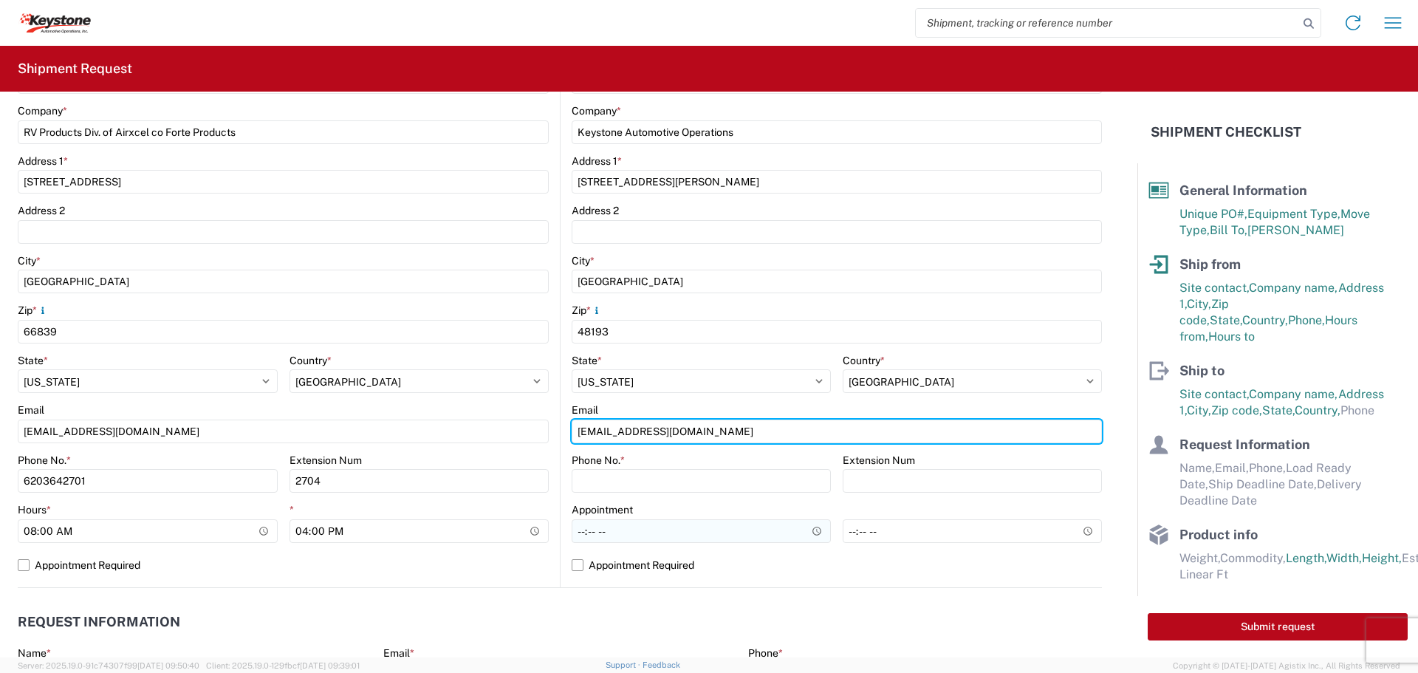
scroll to position [311, 0]
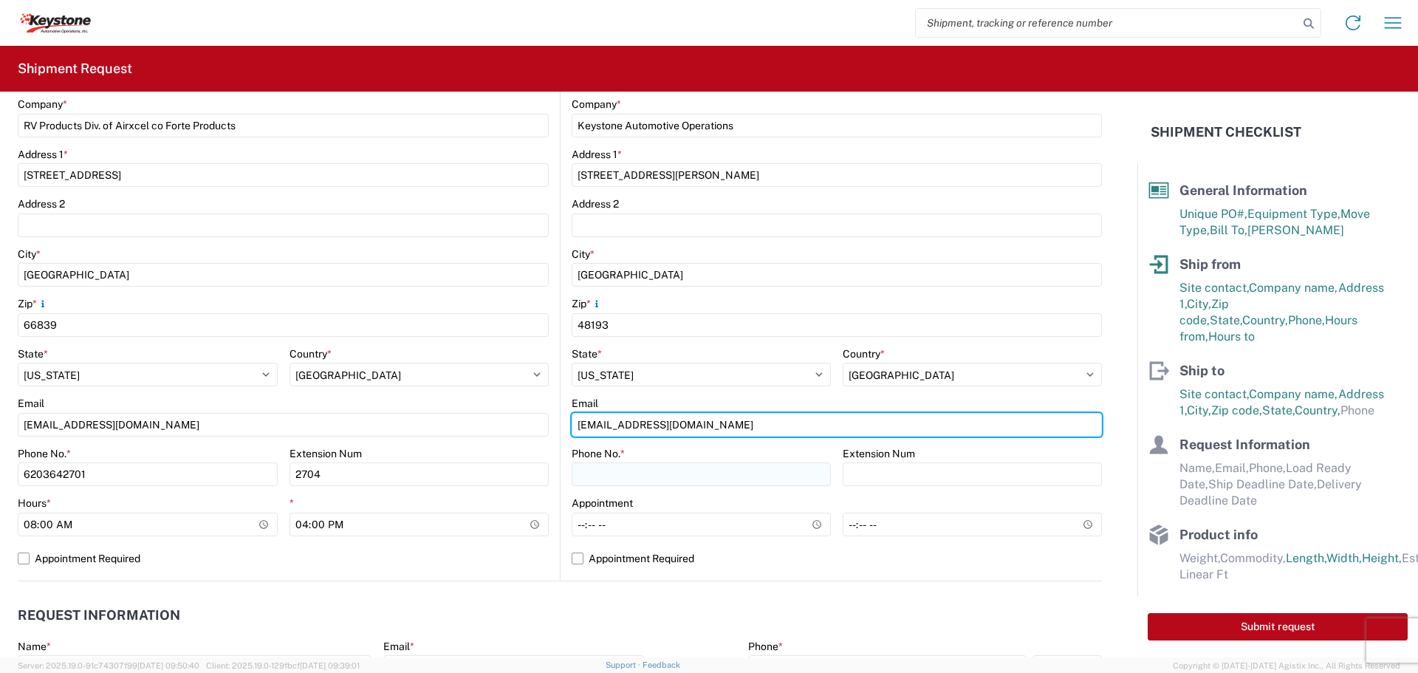
type input "keymi-appt@key-stone.com"
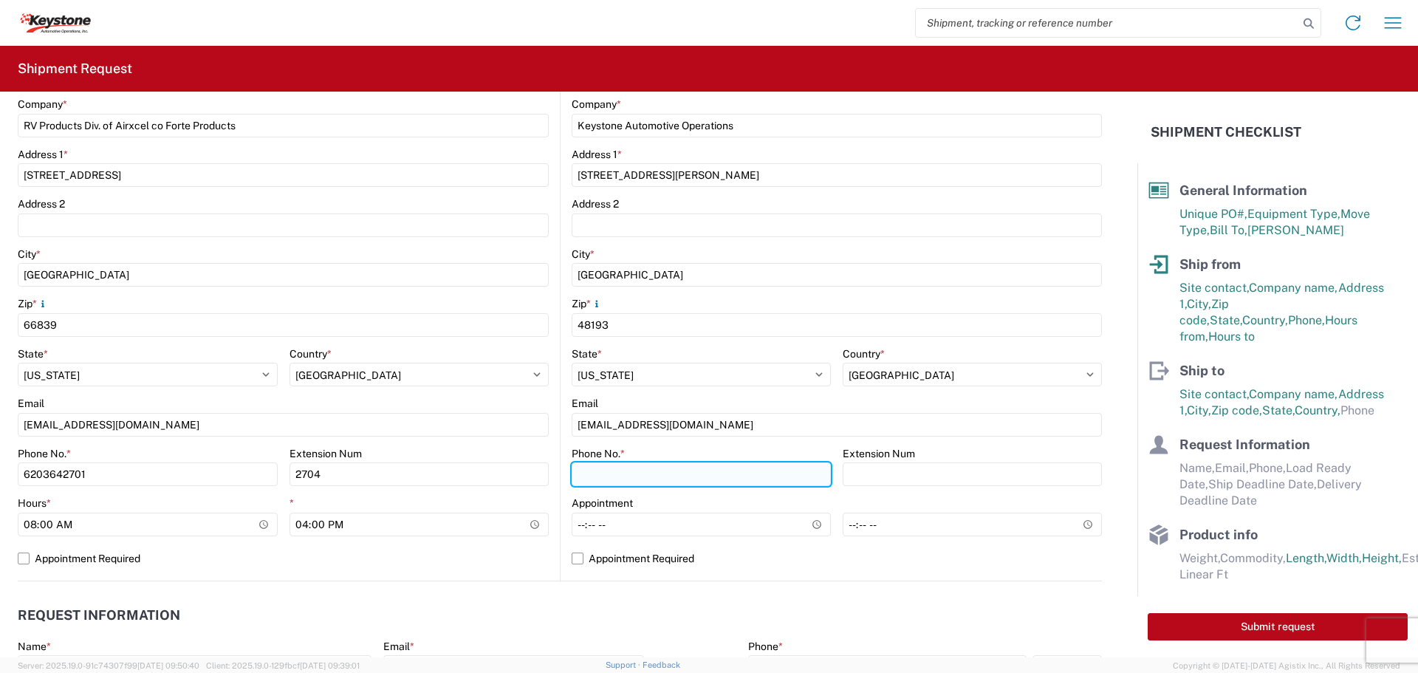
click at [590, 475] on input "Phone No. *" at bounding box center [701, 474] width 259 height 24
type input "570-655-4514"
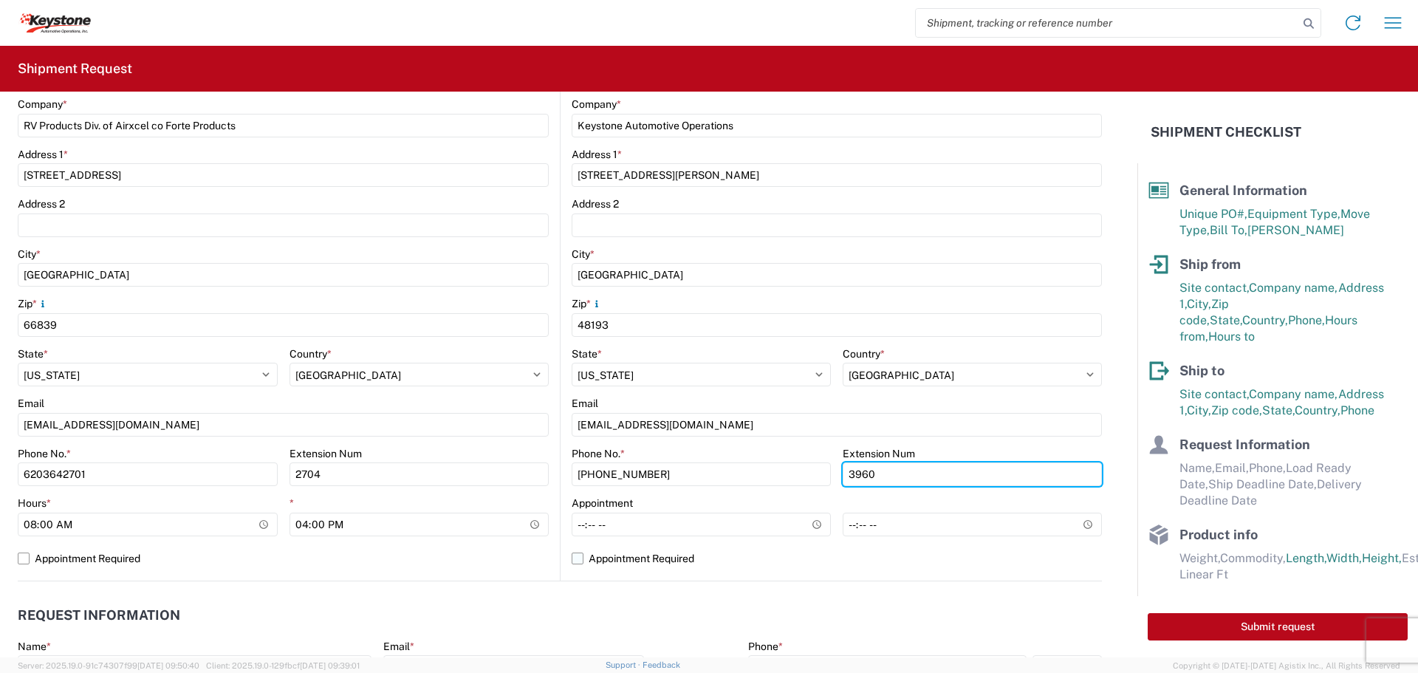
type input "3960"
click at [572, 561] on label "Appointment Required" at bounding box center [837, 558] width 530 height 24
click at [0, 0] on input "Appointment Required" at bounding box center [0, 0] width 0 height 0
select select "MI"
select select "US"
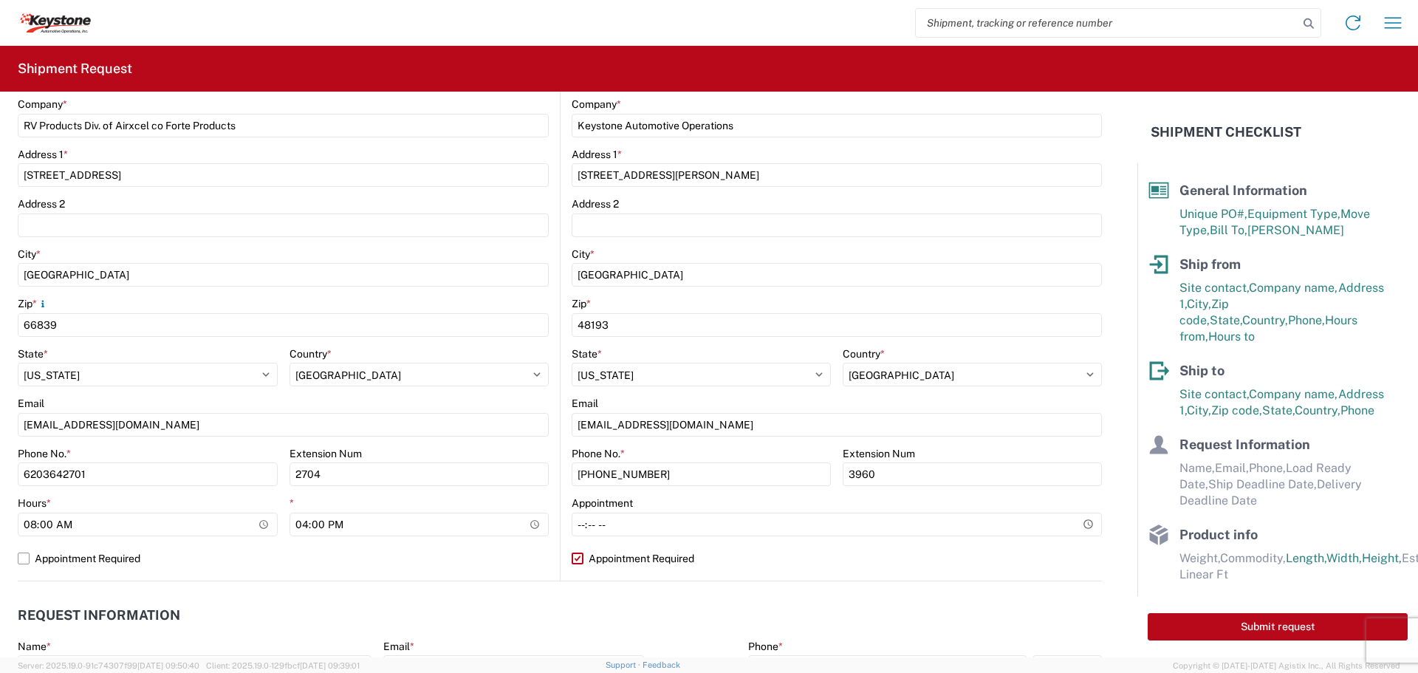
scroll to position [459, 0]
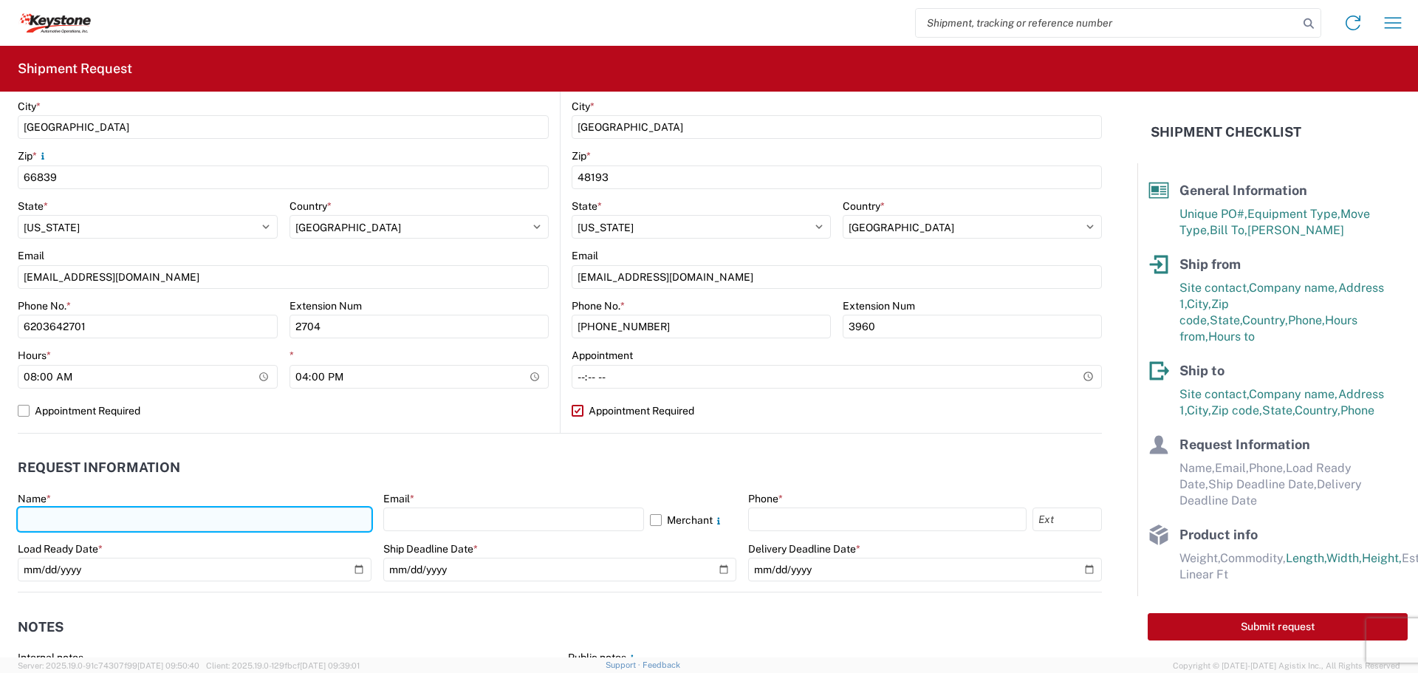
click at [250, 520] on input "text" at bounding box center [195, 519] width 354 height 24
type input "Jonathan Reynard"
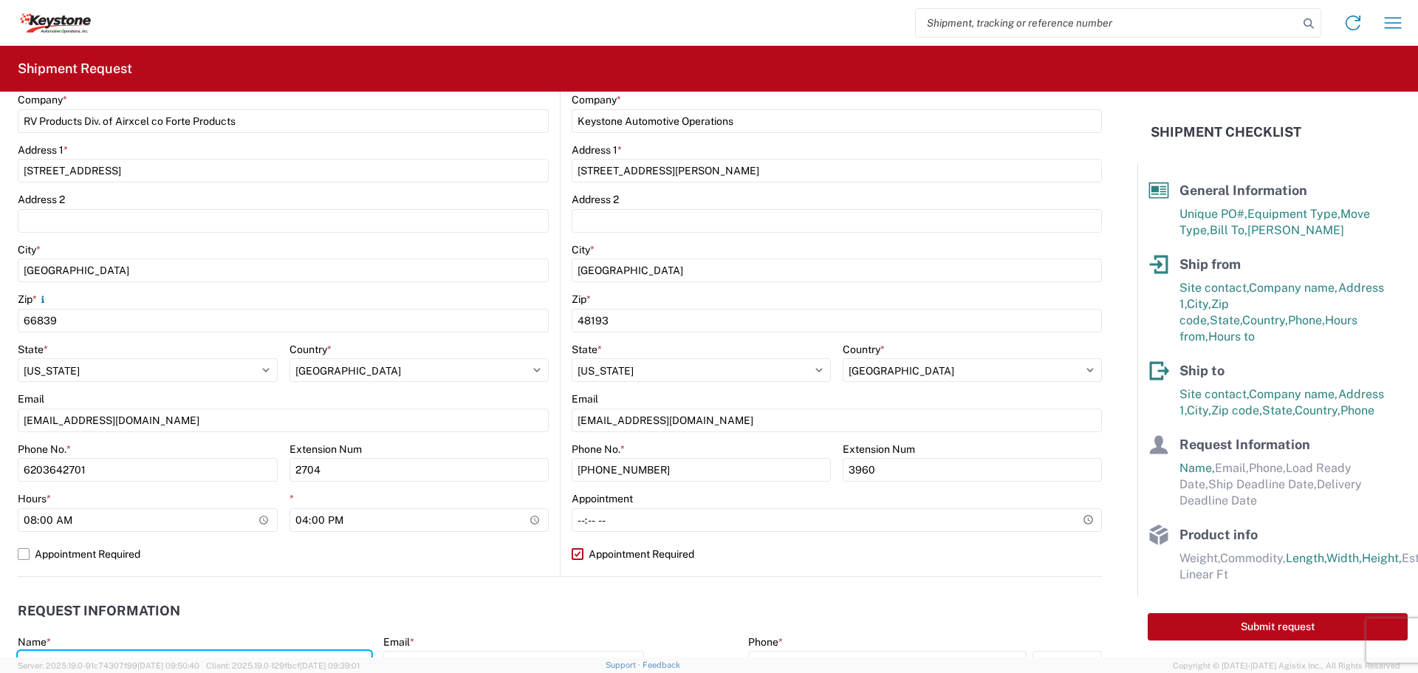
scroll to position [311, 0]
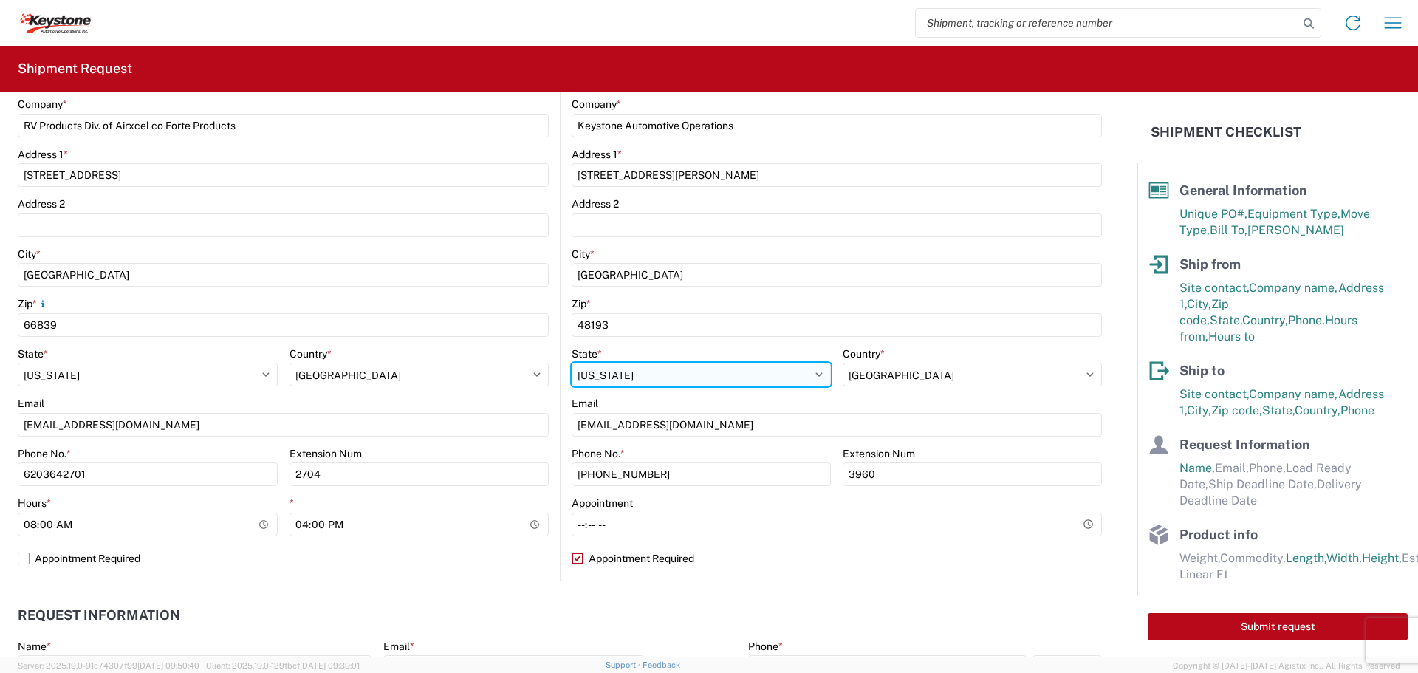
click at [640, 372] on select "Select Alabama Alaska Arizona Arkansas Armed Forces Americas Armed Forces Europ…" at bounding box center [701, 375] width 259 height 24
select select "MI"
click at [572, 363] on select "Select Alabama Alaska Arizona Arkansas Armed Forces Americas Armed Forces Europ…" at bounding box center [701, 375] width 259 height 24
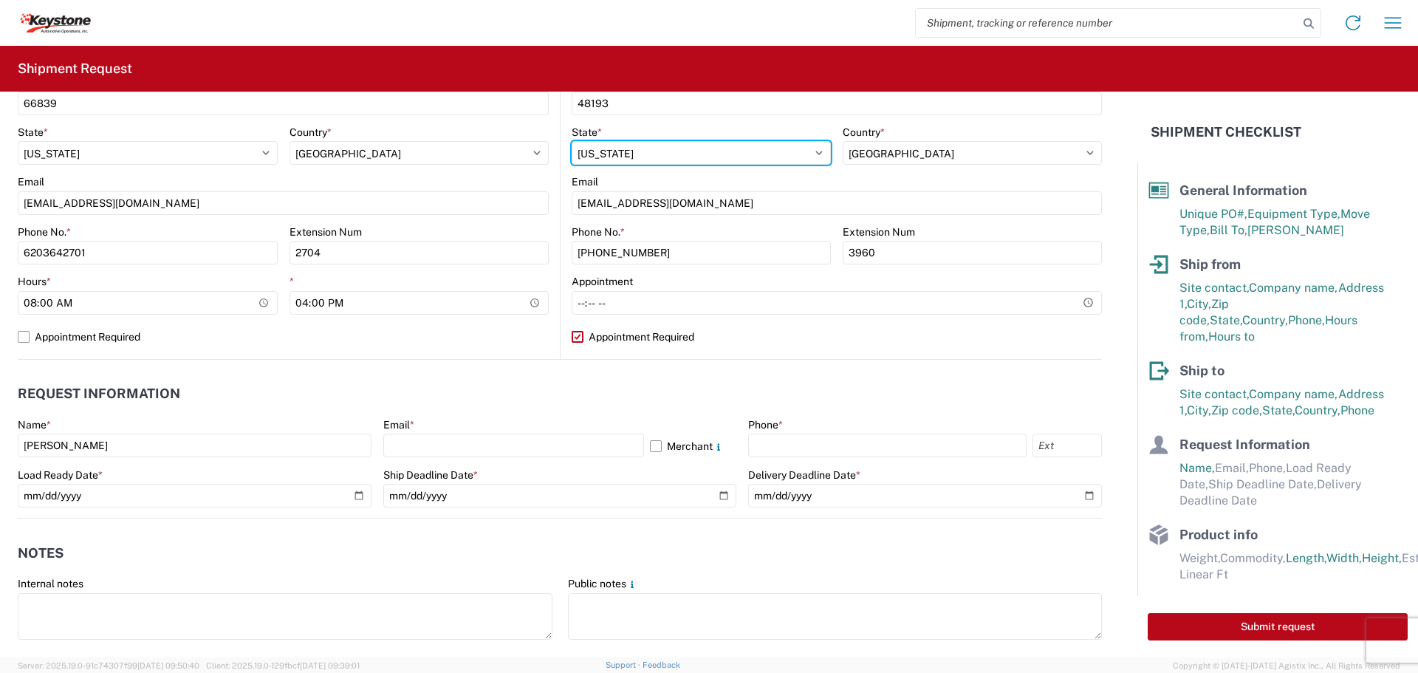
scroll to position [606, 0]
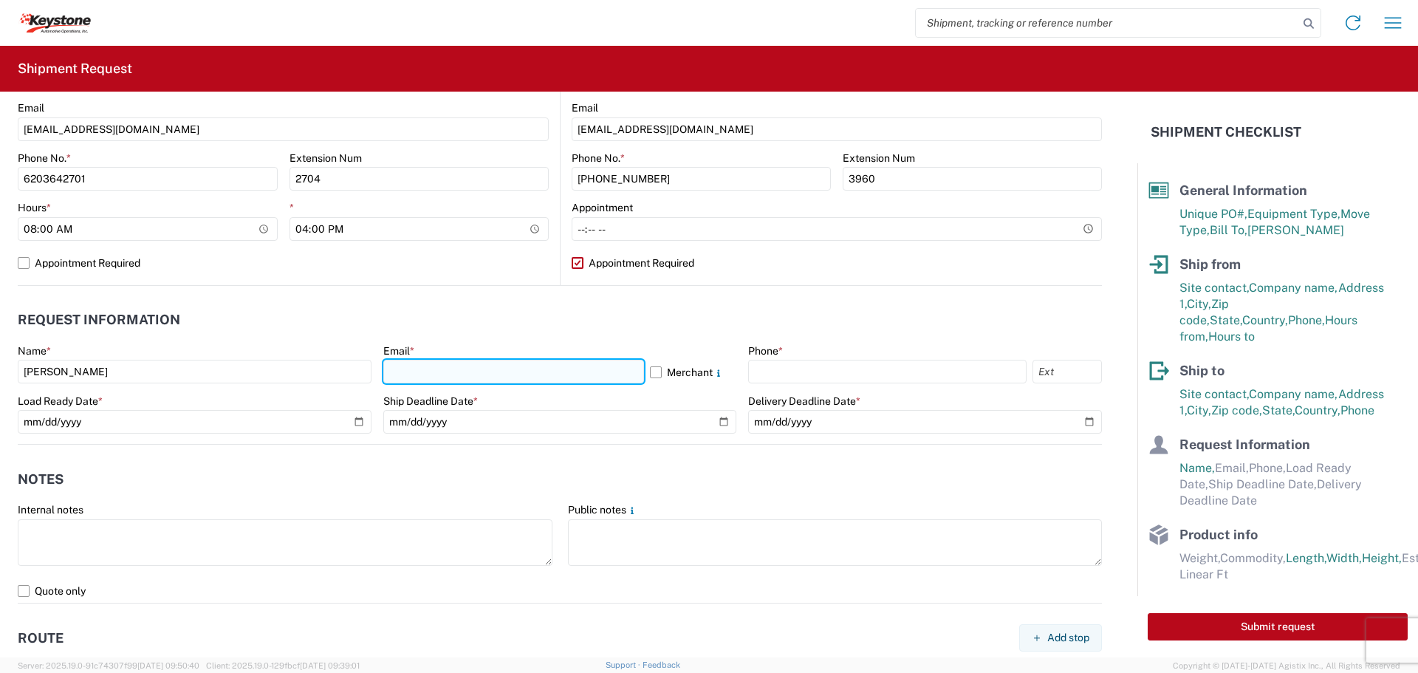
click at [414, 377] on input "text" at bounding box center [513, 372] width 261 height 24
type input "jreynard@forteproducts.com"
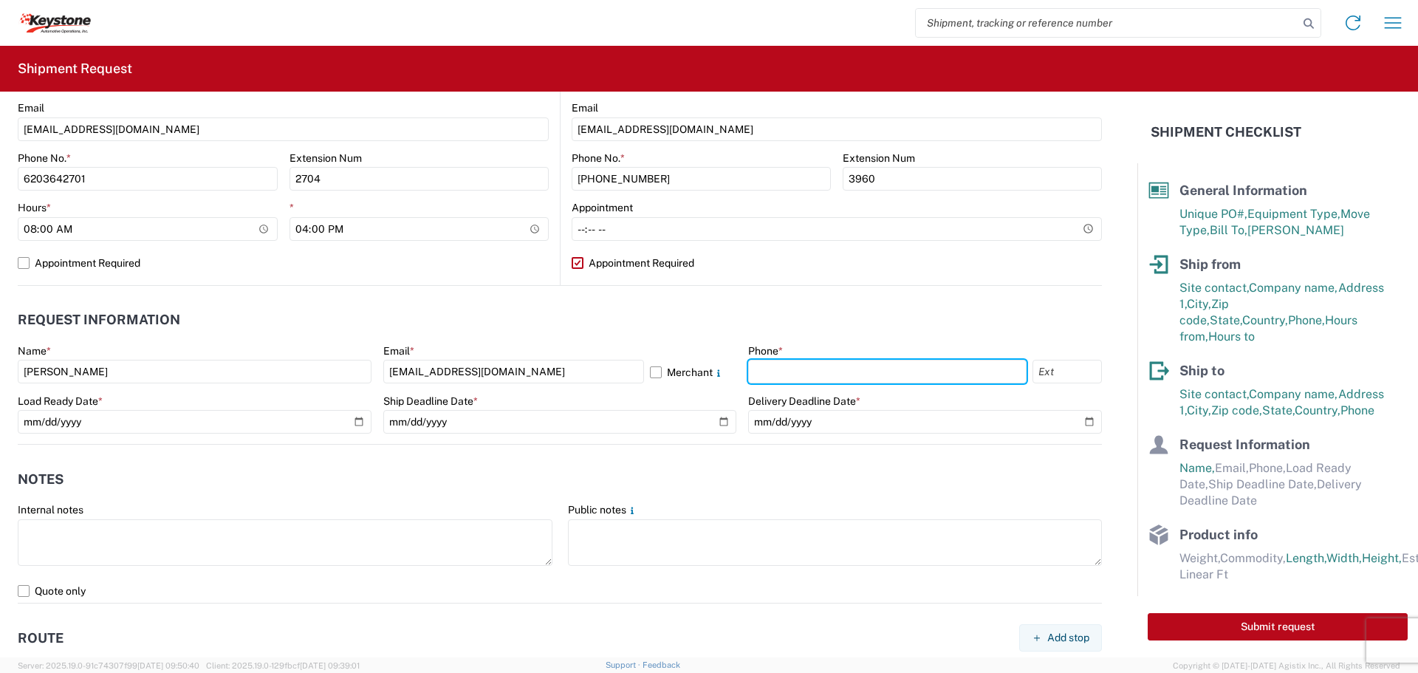
type input "6203642701"
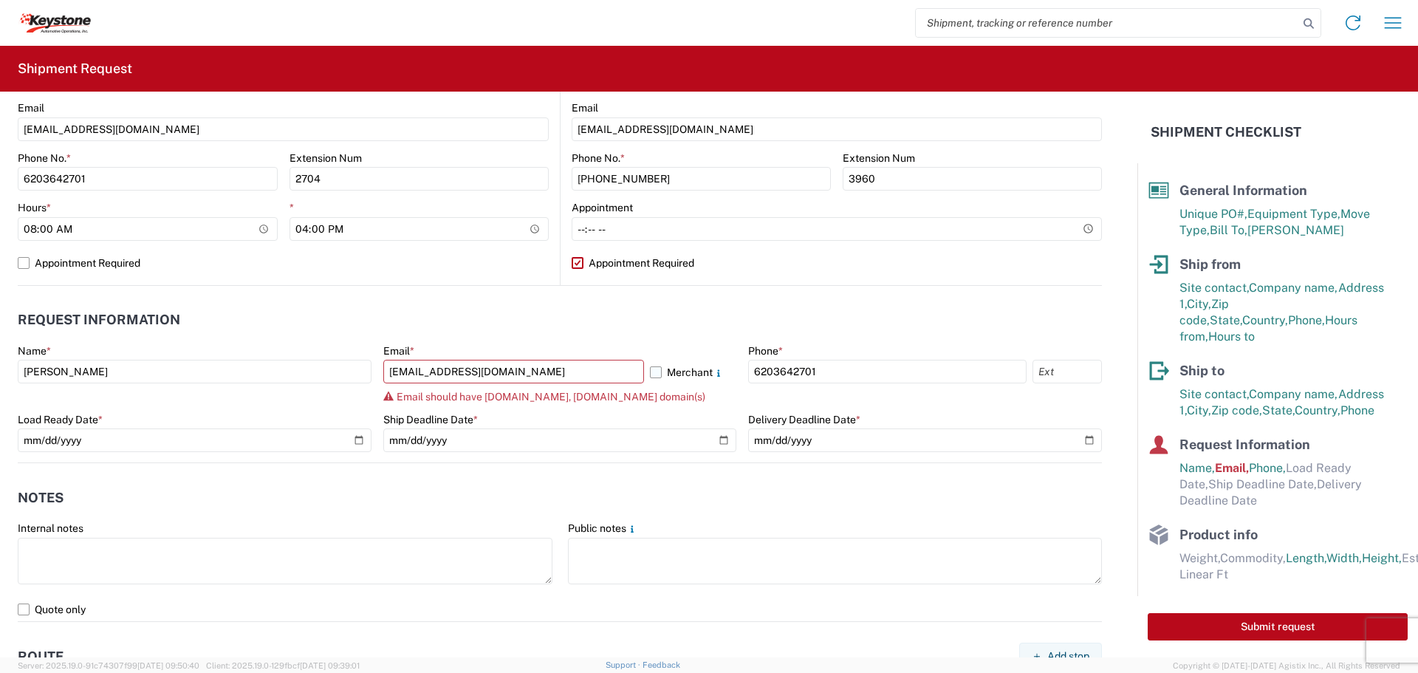
click at [651, 370] on label "Merchant" at bounding box center [693, 372] width 87 height 24
click at [0, 0] on input "Merchant" at bounding box center [0, 0] width 0 height 0
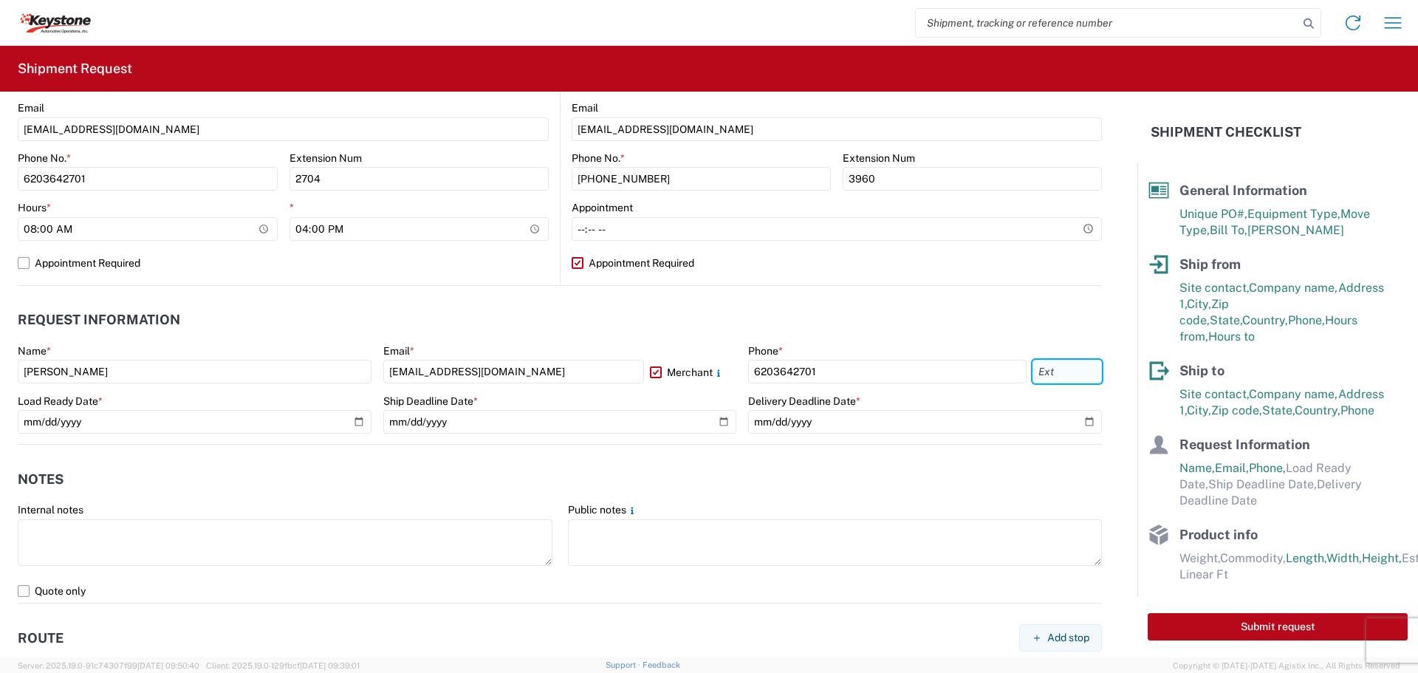
click at [1062, 375] on input "text" at bounding box center [1066, 372] width 69 height 24
type input "2704"
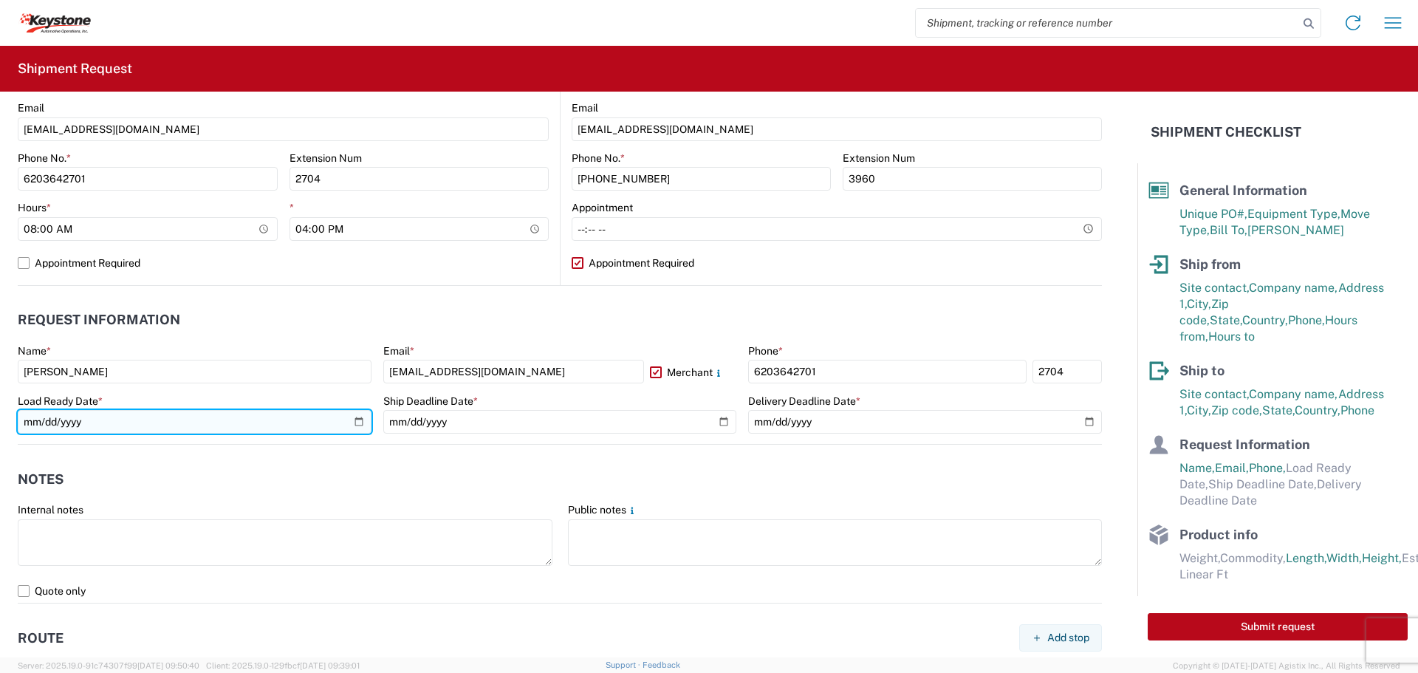
click at [356, 425] on input "date" at bounding box center [195, 422] width 354 height 24
type input "2025-09-18"
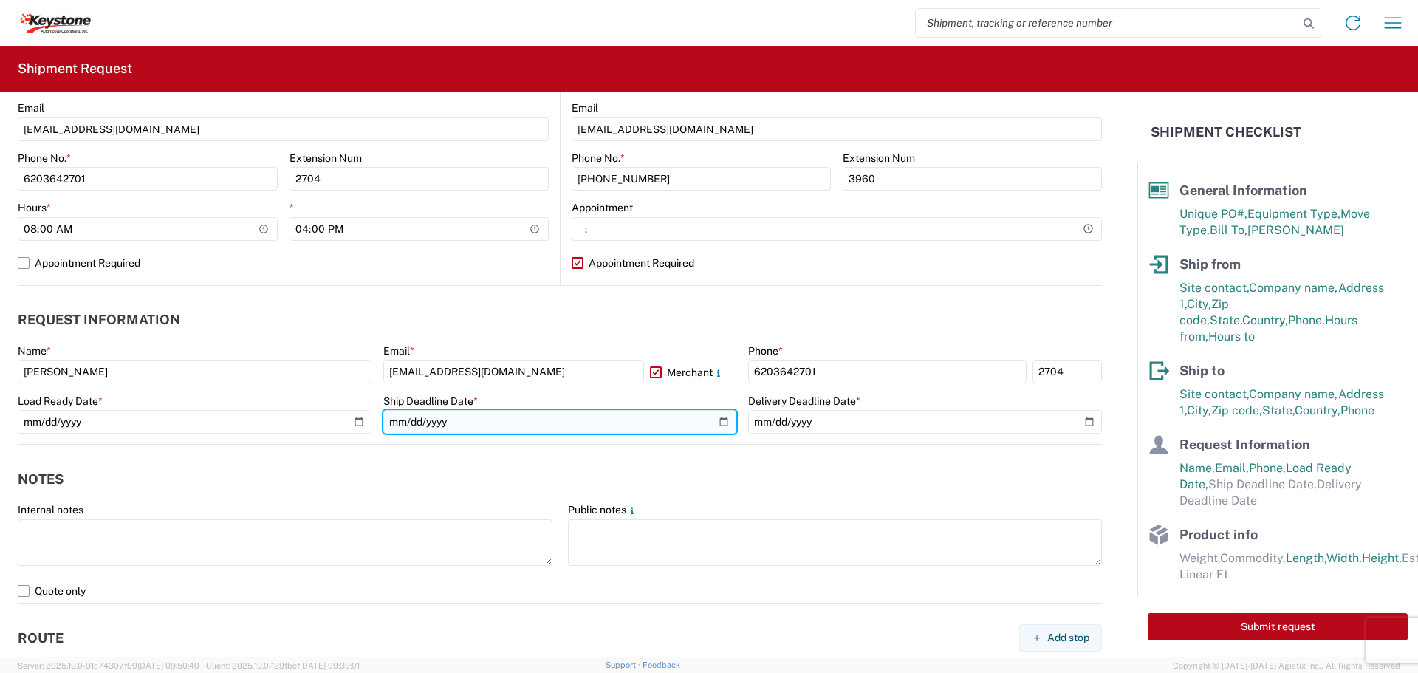
click at [628, 423] on input "date" at bounding box center [560, 422] width 354 height 24
click at [720, 420] on input "date" at bounding box center [560, 422] width 354 height 24
type input "2025-09-19"
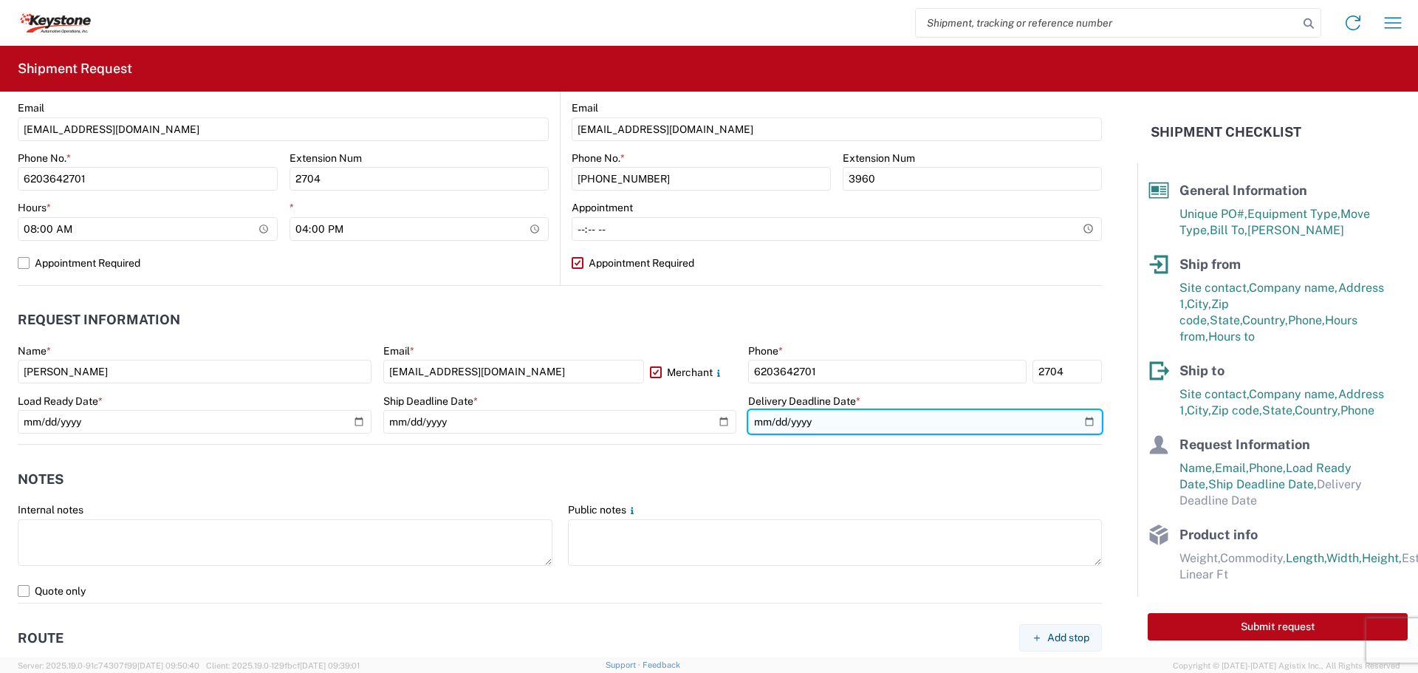
click at [826, 418] on input "date" at bounding box center [925, 422] width 354 height 24
click at [1078, 420] on input "date" at bounding box center [925, 422] width 354 height 24
type input "2025-09-24"
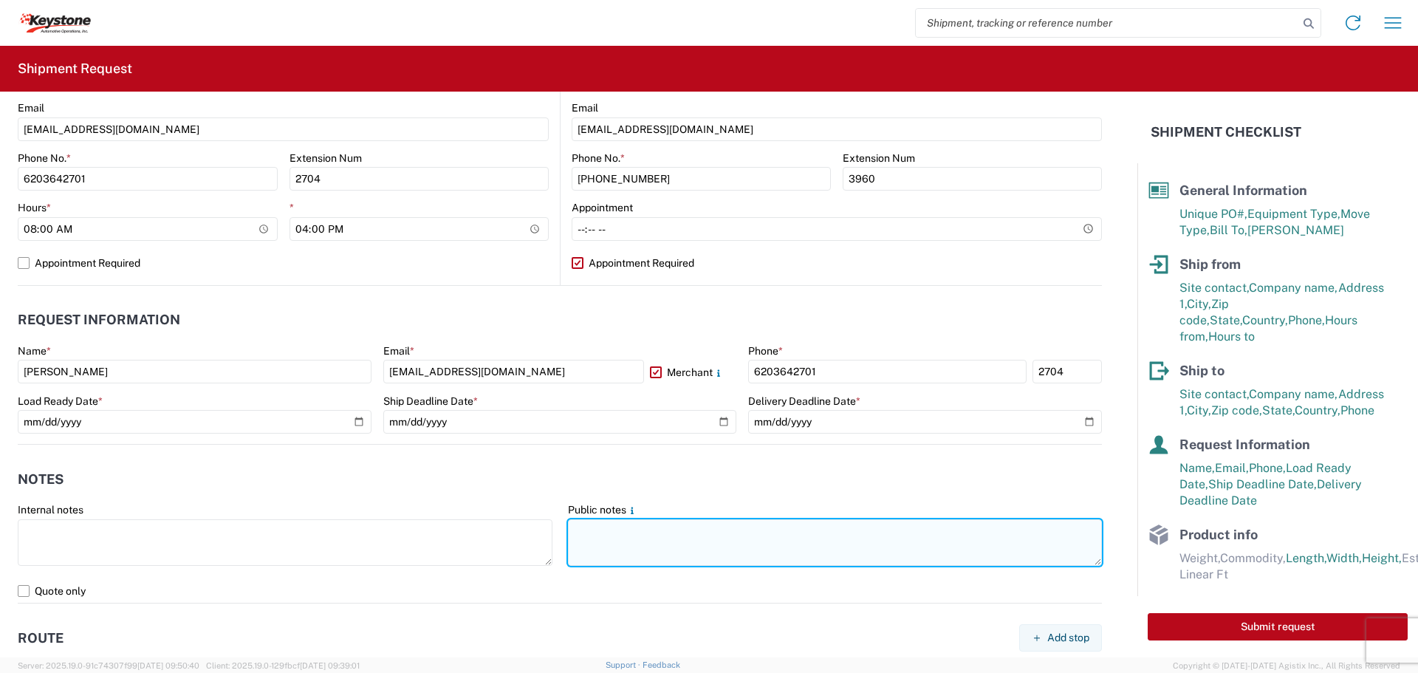
click at [587, 540] on textarea at bounding box center [835, 542] width 535 height 47
drag, startPoint x: 568, startPoint y: 529, endPoint x: 1009, endPoint y: 557, distance: 441.7
click at [1057, 562] on textarea "We do not accept 26' box trucks for pickup at this location. Reefer trailers ar…" at bounding box center [835, 542] width 535 height 47
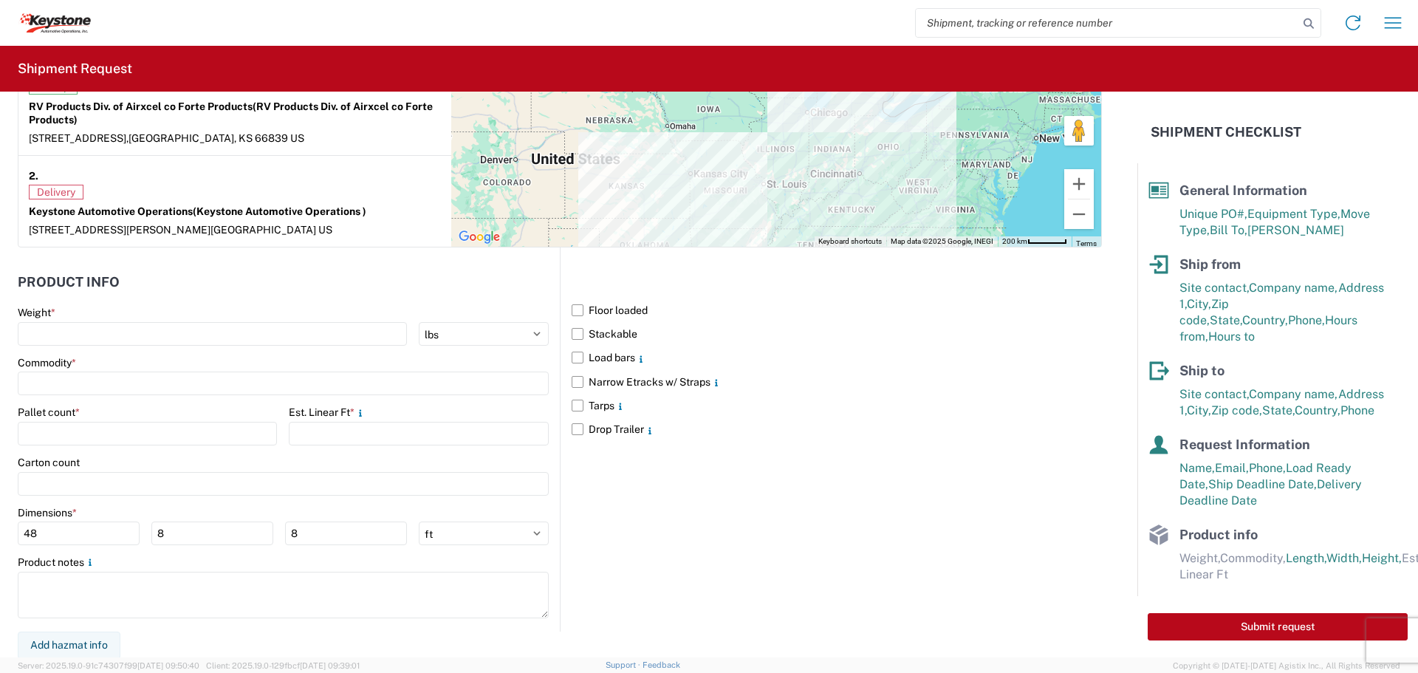
scroll to position [1219, 0]
type textarea "We do not accept 26' box trucks for pickup at this location. Reefer trailers ar…"
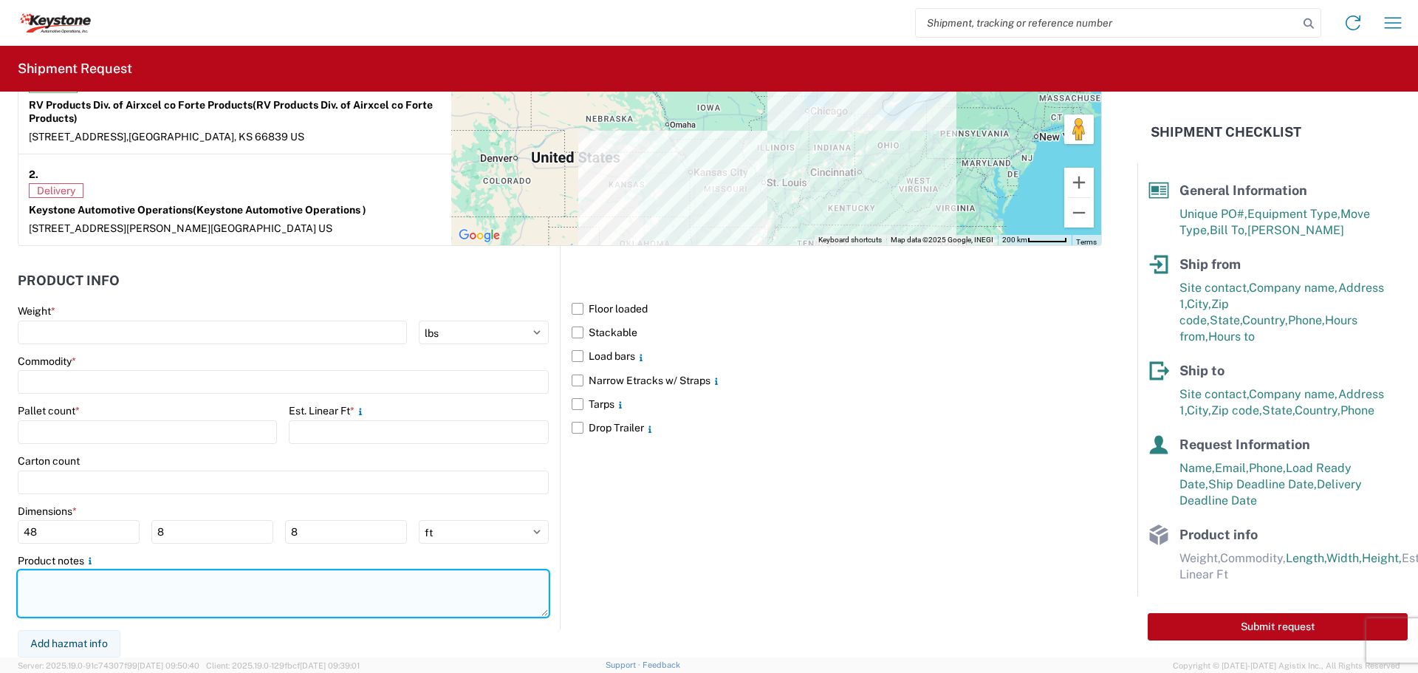
click at [38, 591] on textarea at bounding box center [283, 593] width 531 height 47
paste textarea "We do not accept 26' box trucks for pickup at this location. Reefer trailers ar…"
type textarea "We do not accept 26' box trucks for pickup at this location. Reefer trailers ar…"
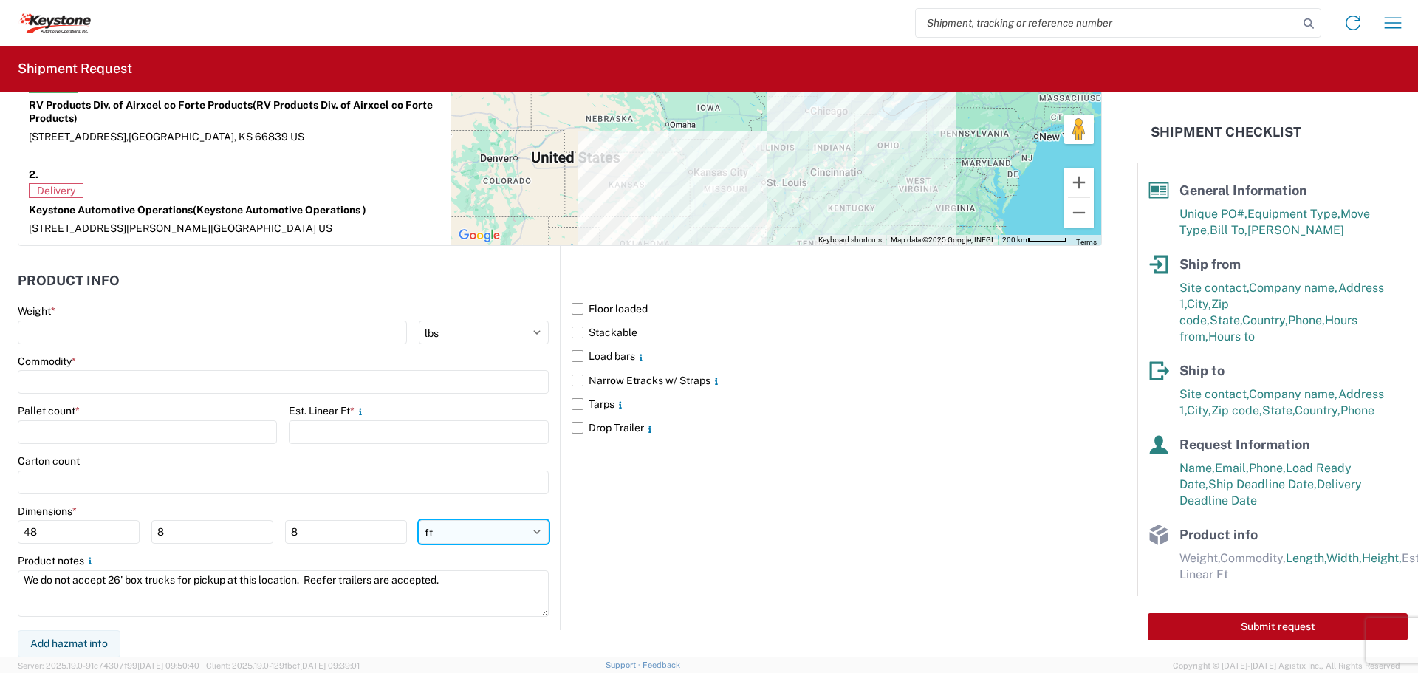
click at [470, 528] on select "ft in cm" at bounding box center [484, 532] width 130 height 24
select select "IN"
click at [419, 520] on select "ft in cm" at bounding box center [484, 532] width 130 height 24
type input "576"
type input "96"
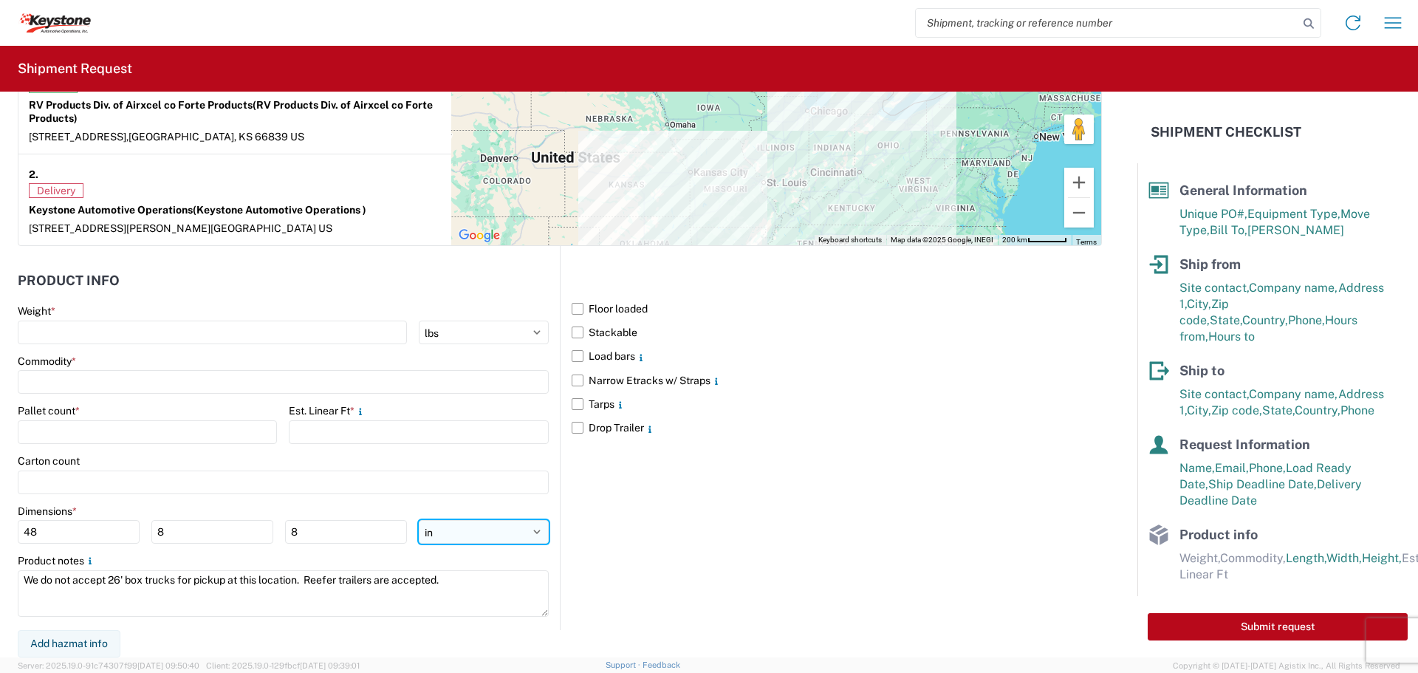
type input "96"
drag, startPoint x: 78, startPoint y: 536, endPoint x: 0, endPoint y: 529, distance: 77.8
click at [0, 529] on form "General Information Template PO# 5099878 Equipment Type * Select 53’ Dry Van Fl…" at bounding box center [568, 375] width 1137 height 566
type input "52"
type input "40"
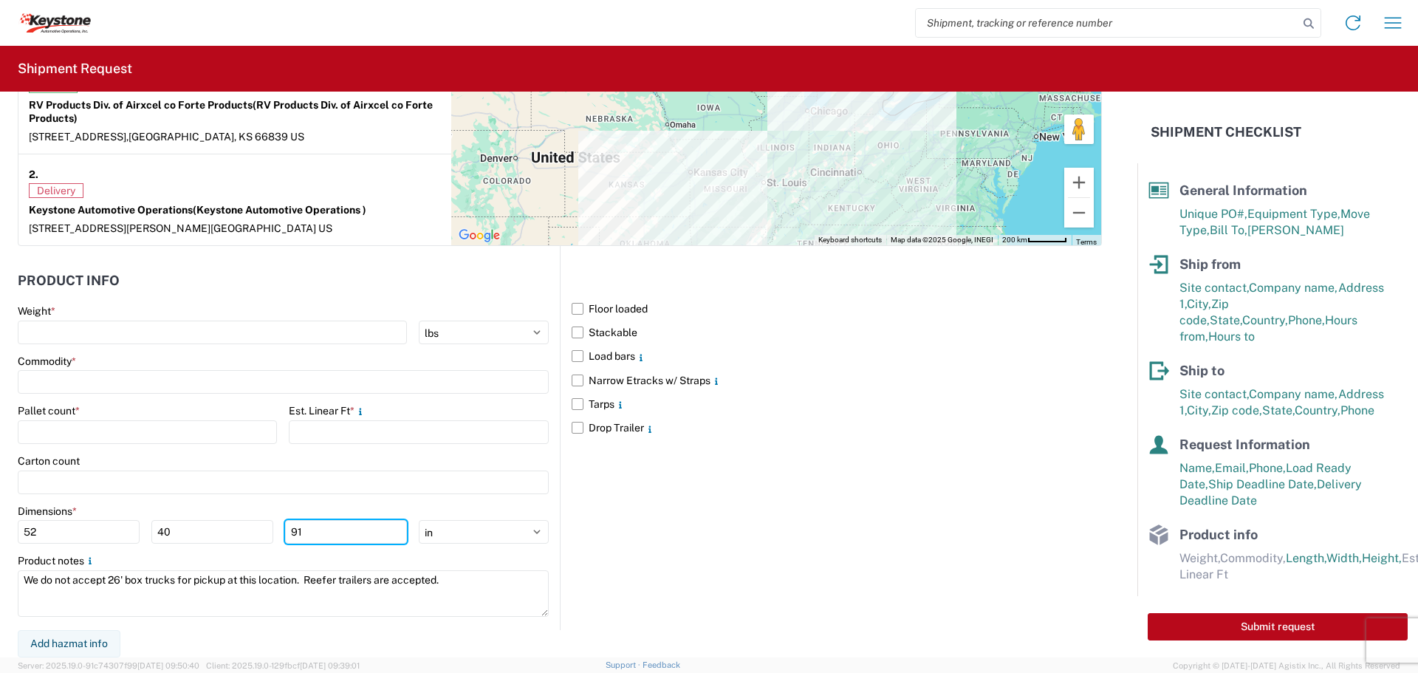
type input "91"
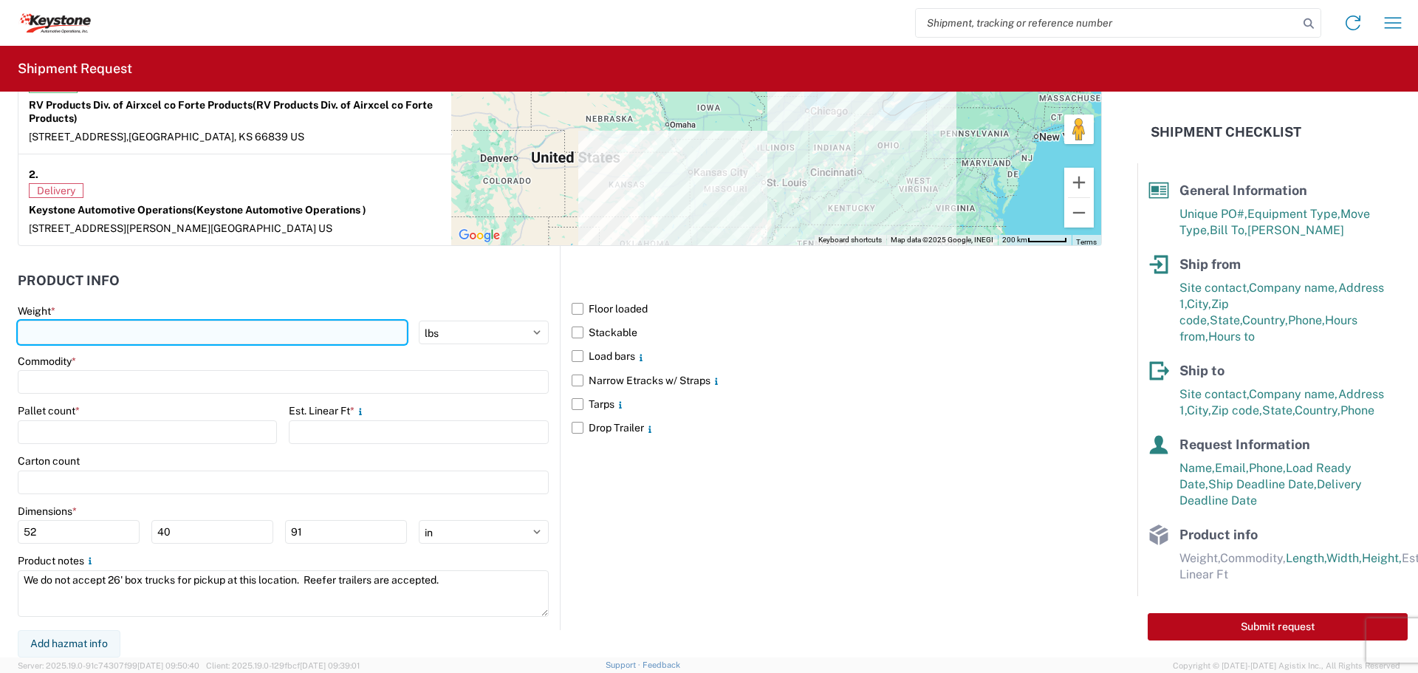
click at [60, 326] on input "number" at bounding box center [212, 332] width 389 height 24
type input "4084"
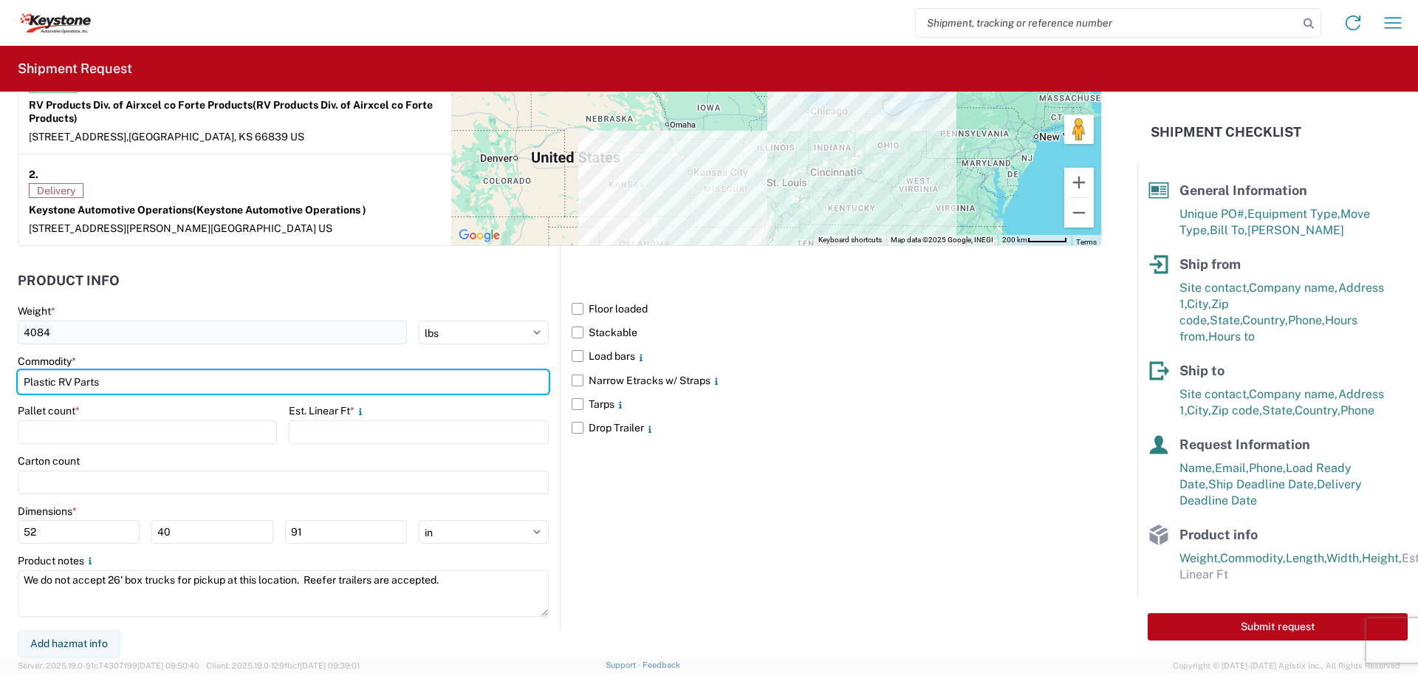
type input "Plastic RV Parts"
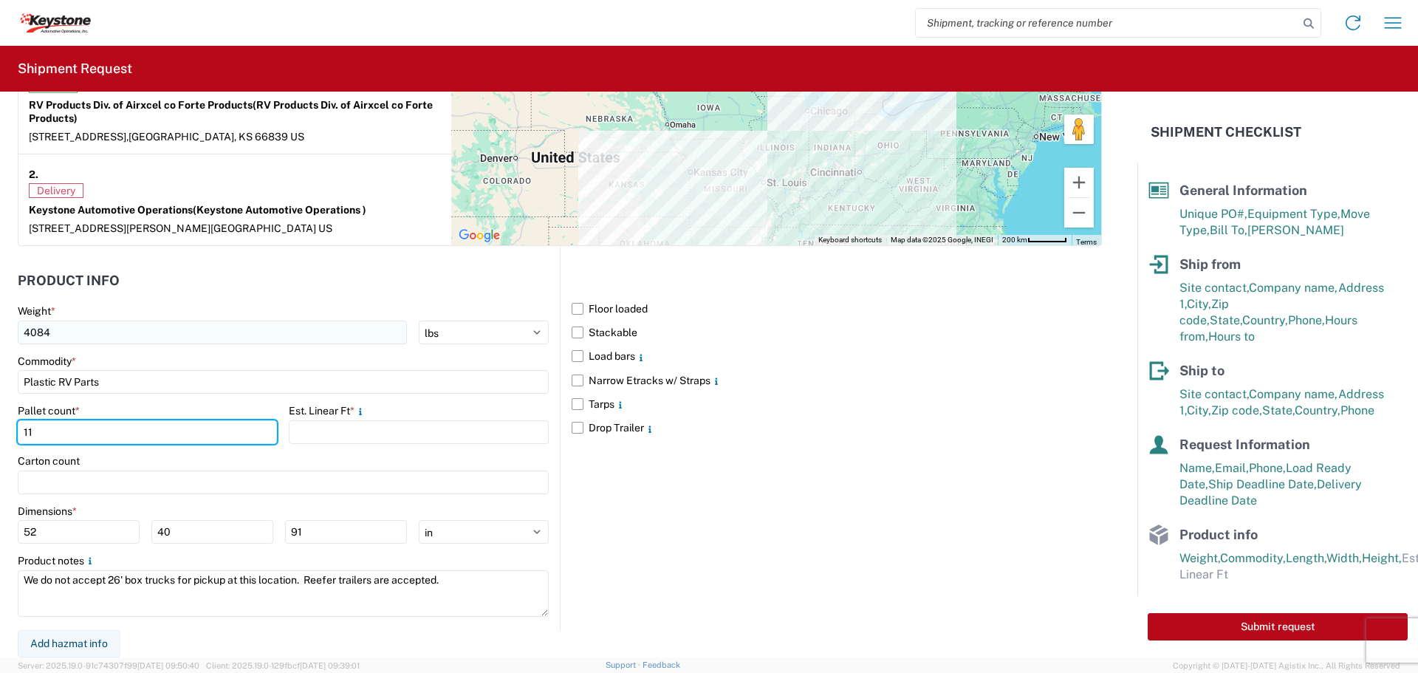
type input "11"
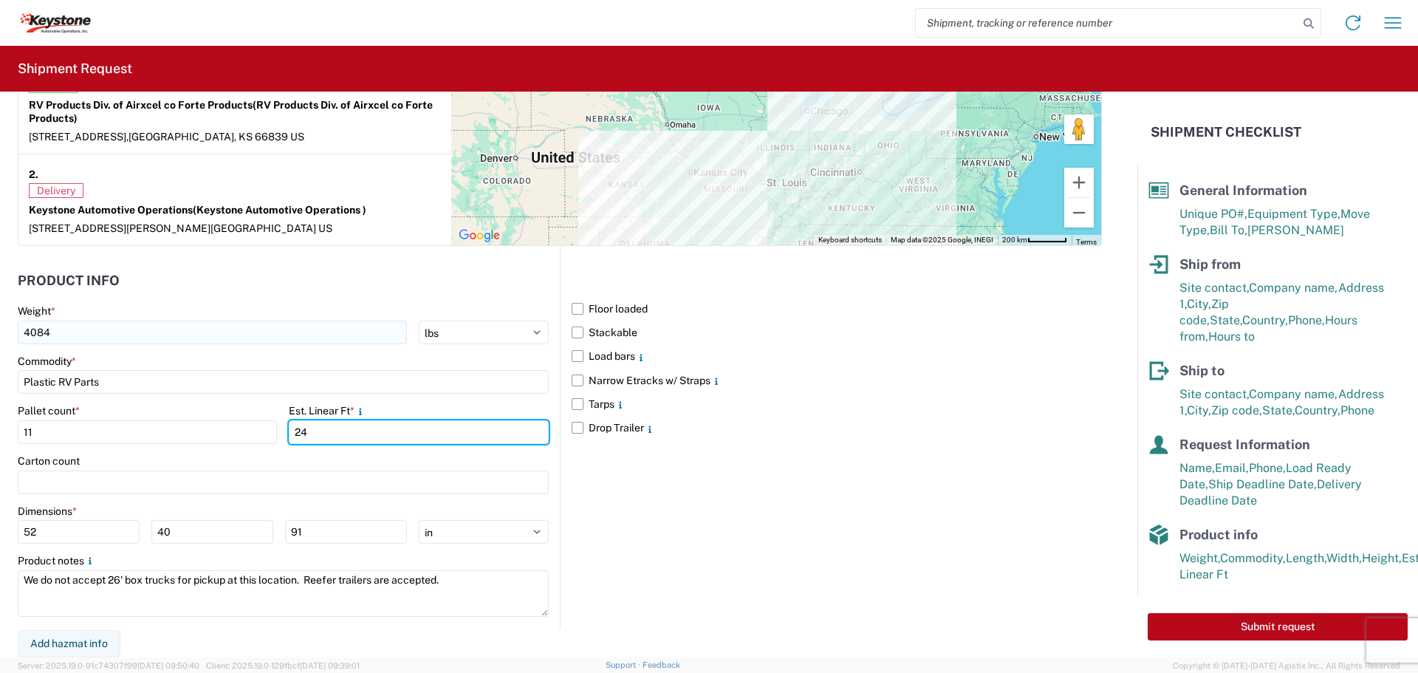
type input "24"
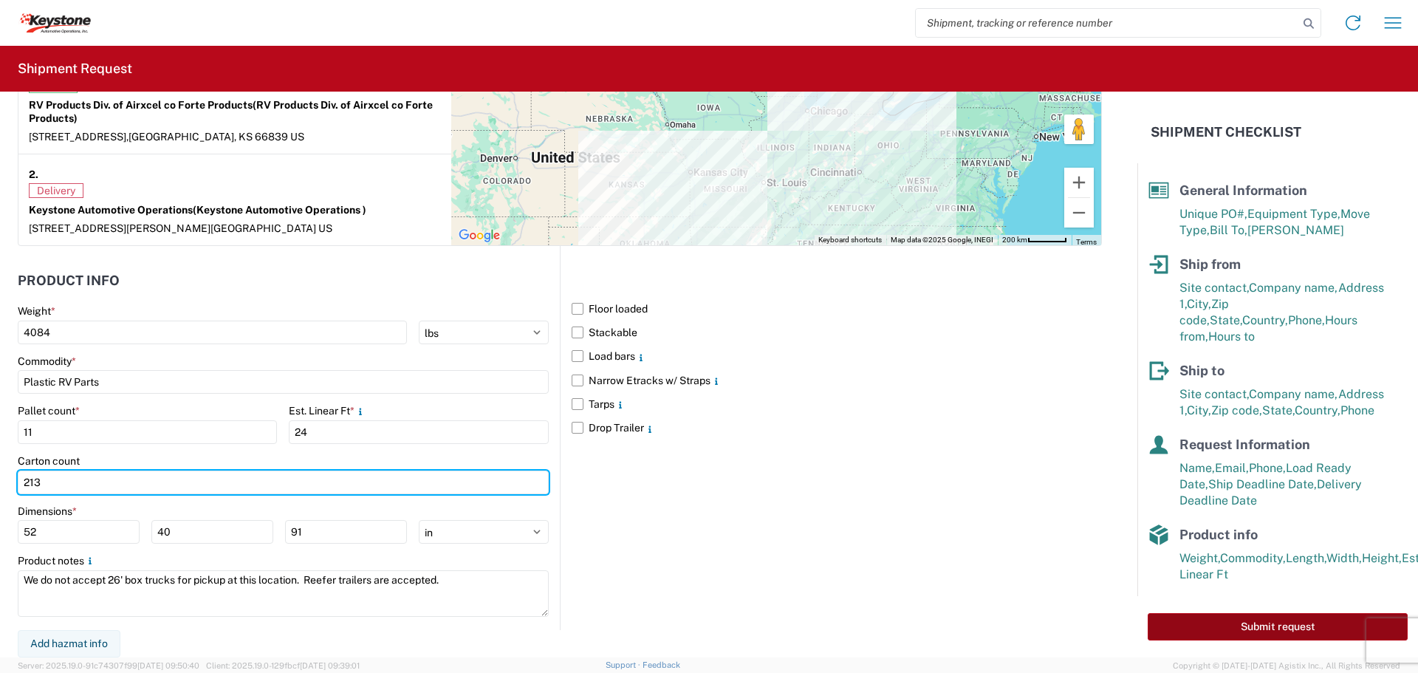
type input "213"
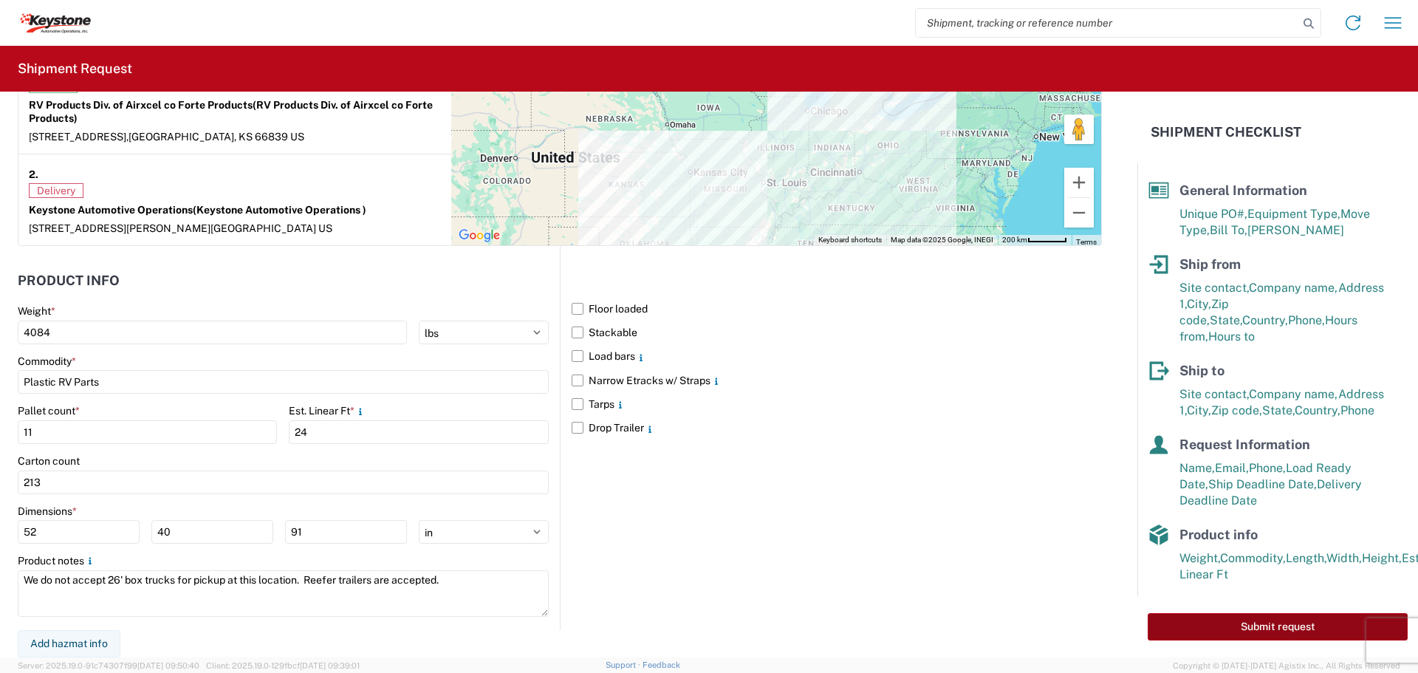
click at [1194, 622] on button "Submit request" at bounding box center [1278, 626] width 260 height 27
select select "US"
